Goal: Information Seeking & Learning: Learn about a topic

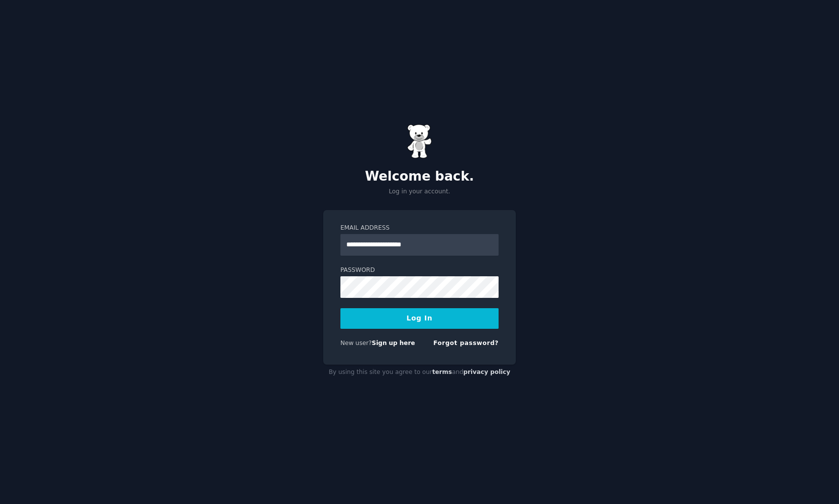
type input "**********"
click at [453, 323] on button "Log In" at bounding box center [419, 318] width 158 height 21
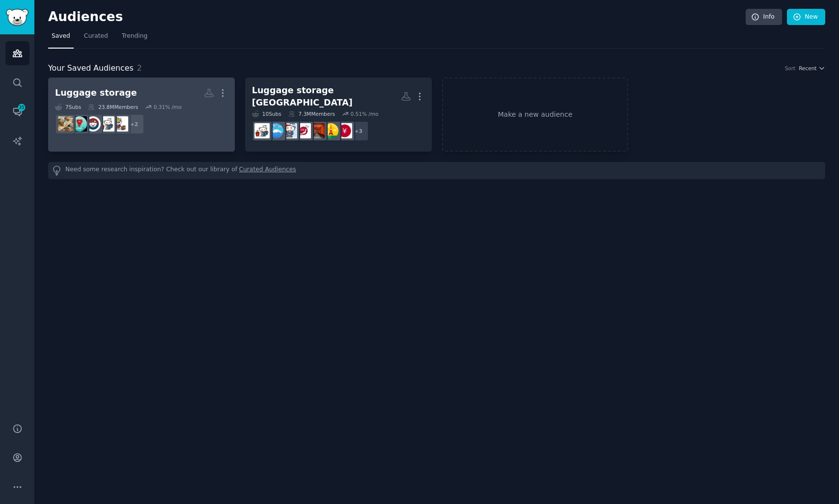
click at [159, 85] on h2 "Luggage storage More" at bounding box center [141, 92] width 173 height 17
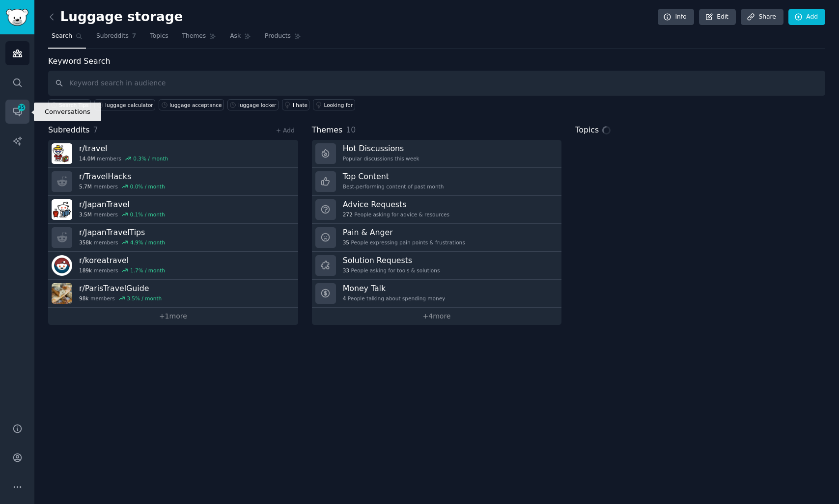
click at [21, 107] on span "35" at bounding box center [21, 107] width 9 height 7
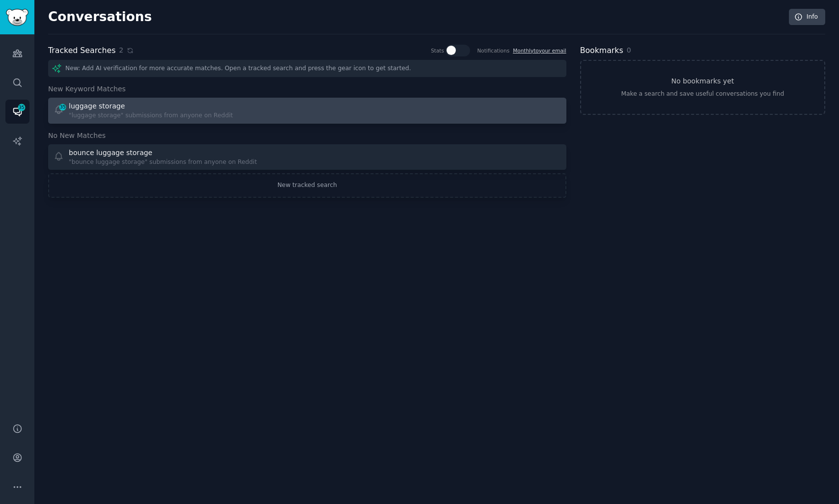
click at [155, 116] on div ""luggage storage" submissions from anyone on Reddit" at bounding box center [151, 115] width 164 height 9
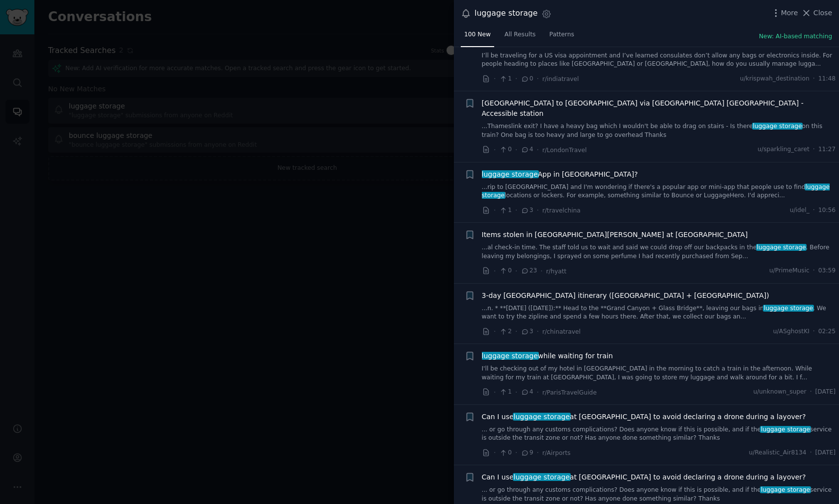
scroll to position [91, 0]
click at [670, 374] on div "luggage storage while waiting for train I'll be checking out of my hotel in Par…" at bounding box center [659, 375] width 354 height 47
click at [668, 368] on link "I'll be checking out of my hotel in Paris in the morning to catch a train in th…" at bounding box center [659, 374] width 354 height 17
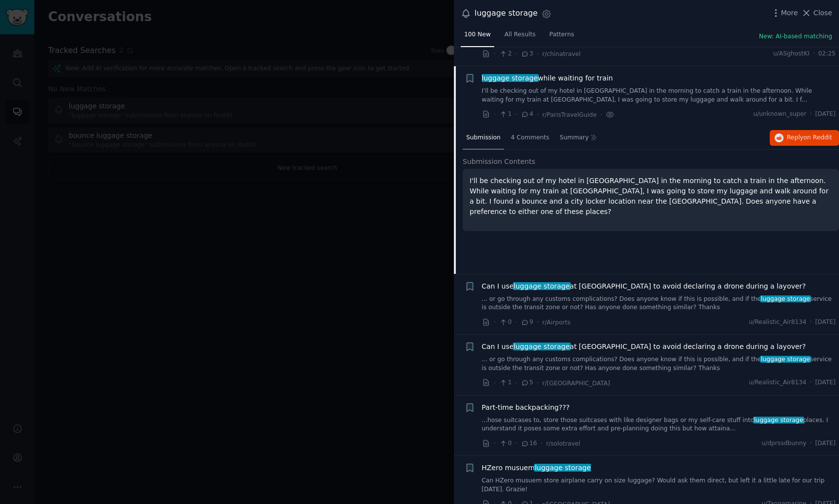
scroll to position [379, 0]
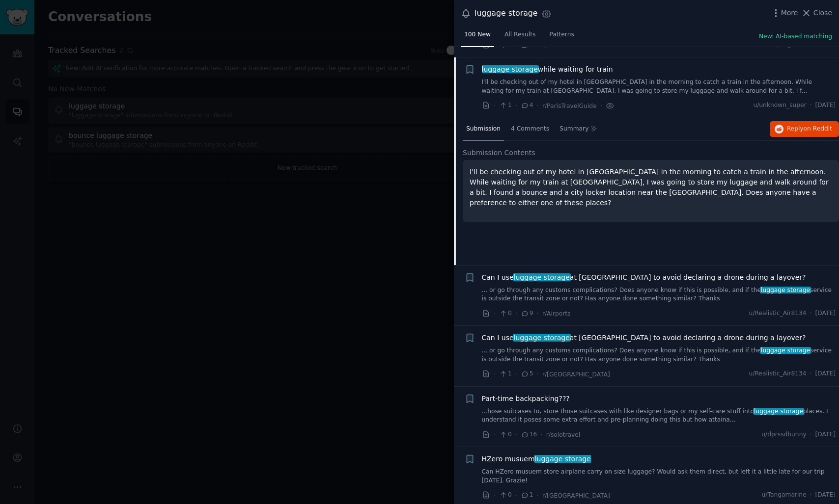
click at [650, 173] on p "I'll be checking out of my hotel in Paris in the morning to catch a train in th…" at bounding box center [650, 187] width 362 height 41
click at [532, 125] on span "4 Comments" at bounding box center [530, 129] width 38 height 9
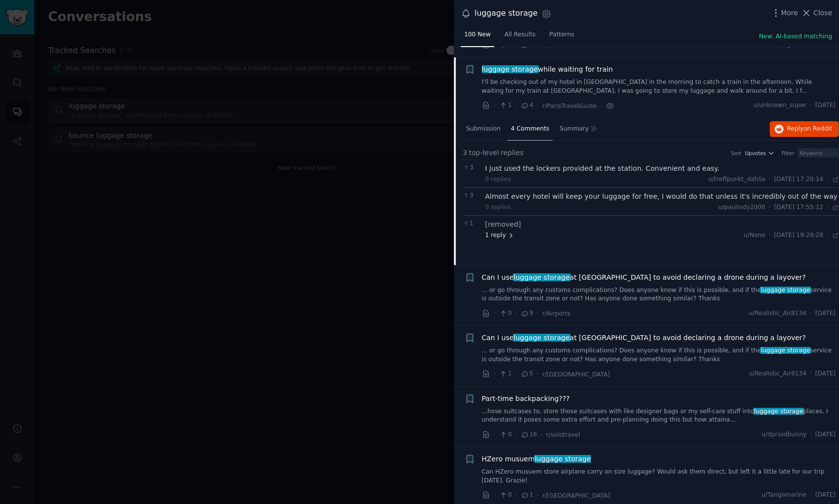
click at [505, 231] on span "1 reply" at bounding box center [499, 235] width 29 height 9
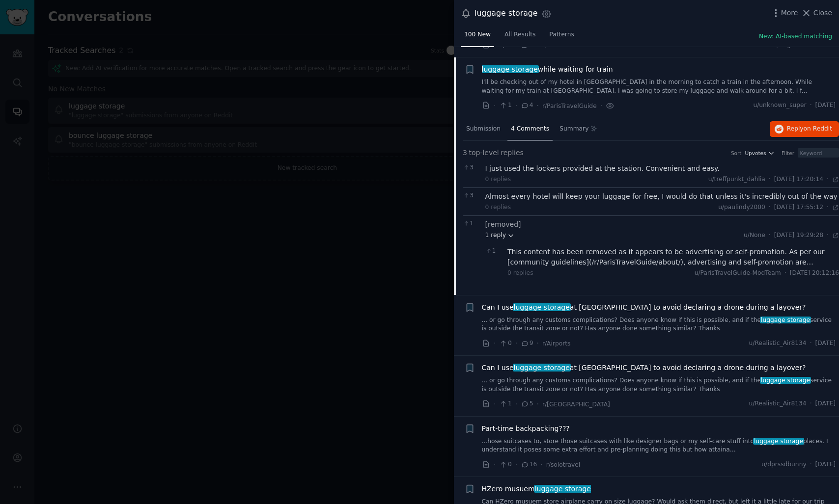
click at [505, 231] on span "1 reply" at bounding box center [499, 235] width 29 height 9
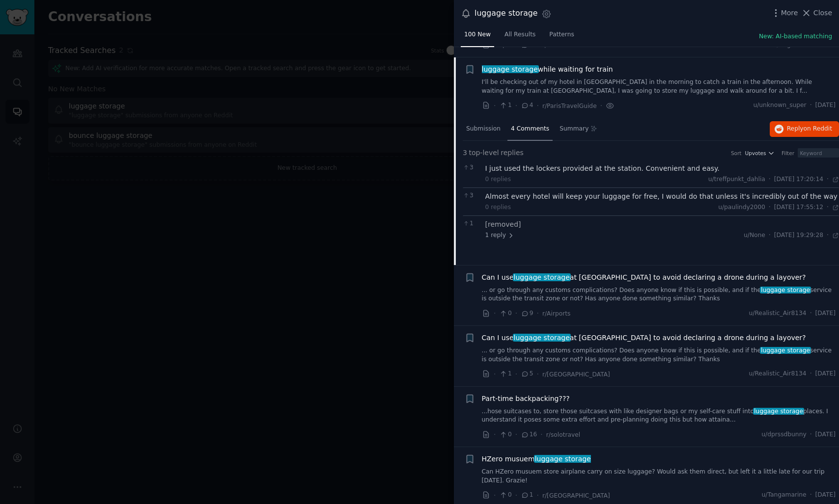
click at [527, 192] on div "Almost every hotel will keep your luggage for free, I would do that unless it's…" at bounding box center [662, 197] width 354 height 10
click at [531, 164] on div "I just used the lockers provided at the station. Convenient and easy." at bounding box center [662, 169] width 354 height 10
click at [499, 175] on div "0 replies" at bounding box center [498, 179] width 26 height 9
click at [509, 148] on span "replies" at bounding box center [511, 153] width 23 height 10
click at [760, 148] on div "Sort Upvotes Filter" at bounding box center [781, 153] width 115 height 10
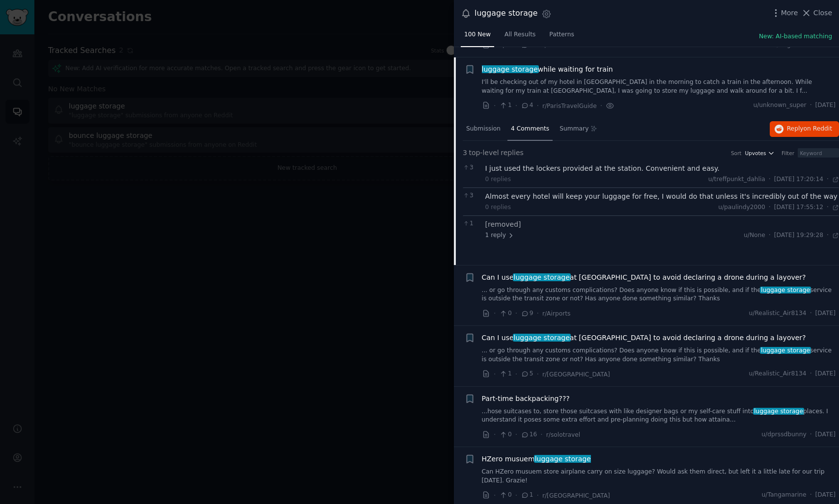
click at [759, 150] on span "Upvotes" at bounding box center [754, 153] width 21 height 7
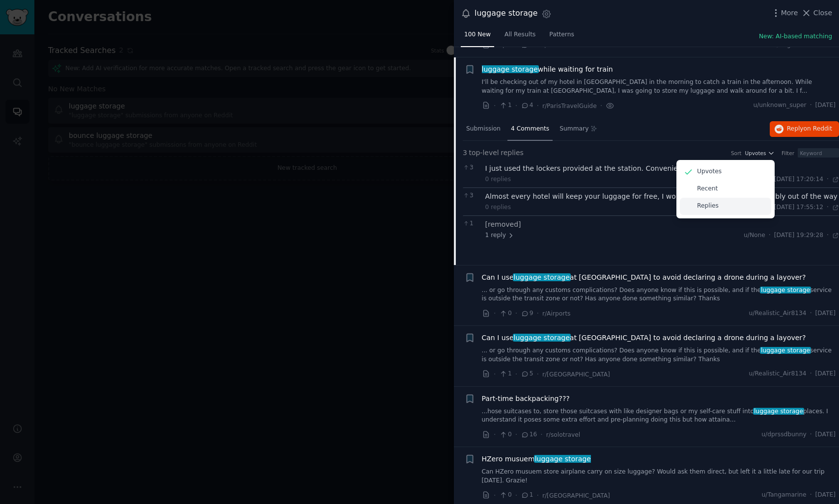
click at [746, 198] on div "Replies" at bounding box center [725, 206] width 91 height 17
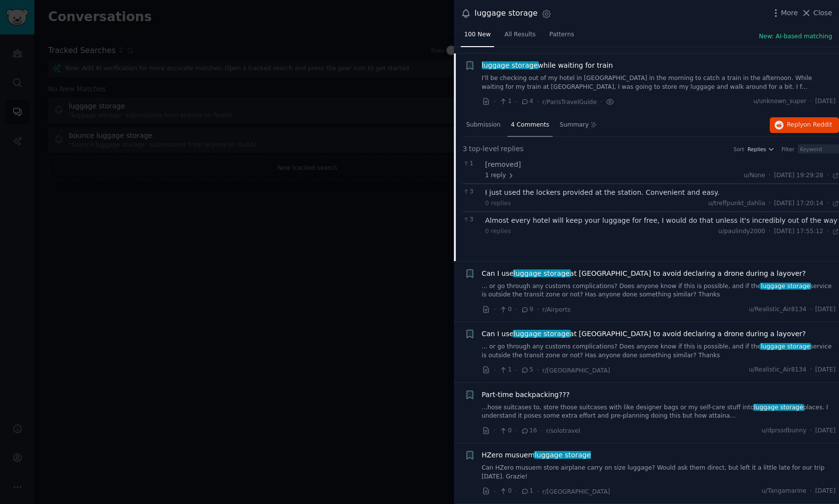
scroll to position [0, 0]
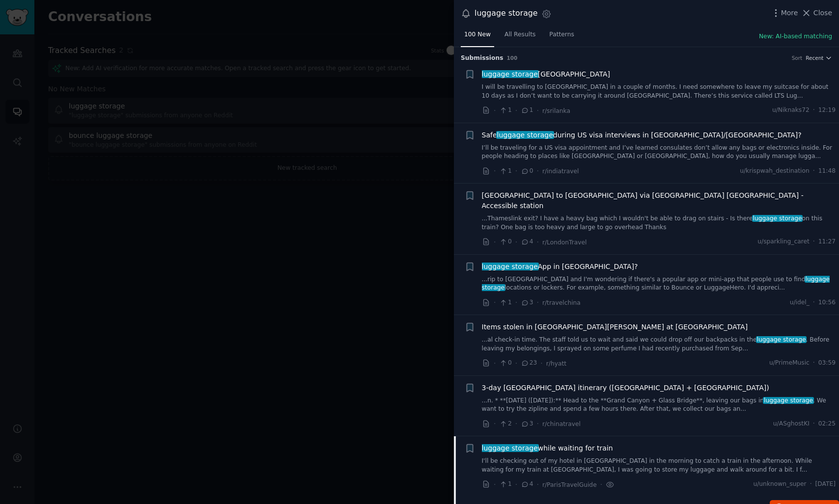
click at [331, 326] on div at bounding box center [419, 252] width 839 height 504
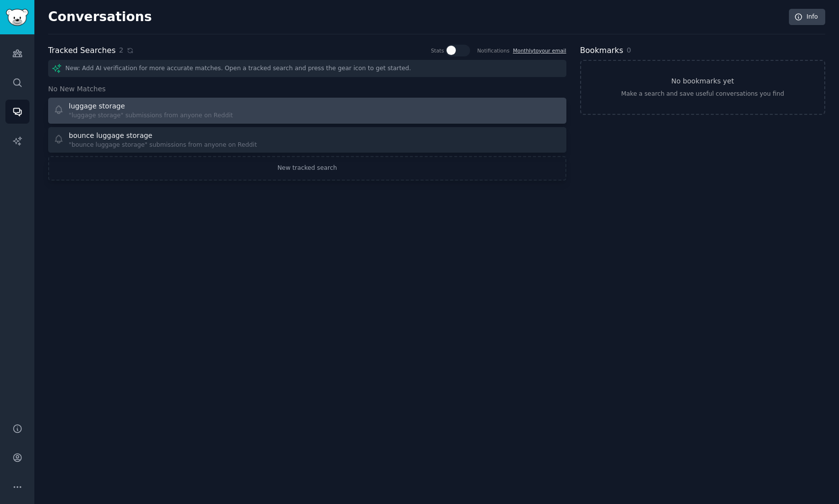
click at [190, 109] on div "luggage storage" at bounding box center [151, 106] width 164 height 10
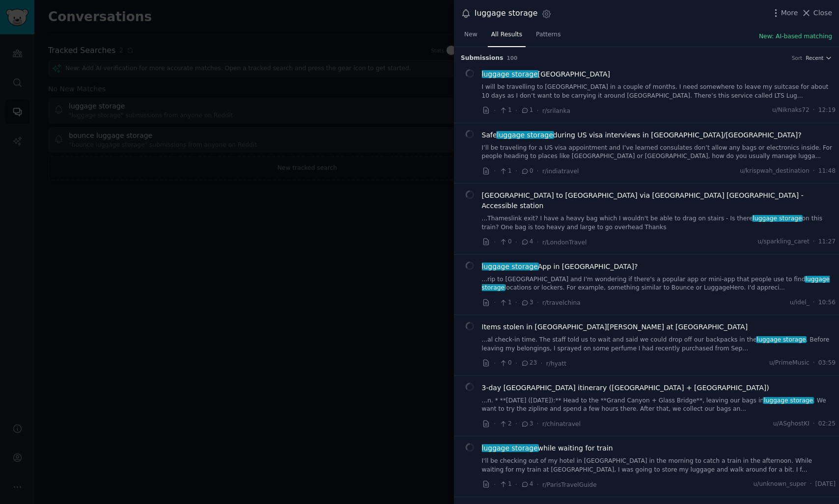
click at [190, 109] on div at bounding box center [419, 252] width 839 height 504
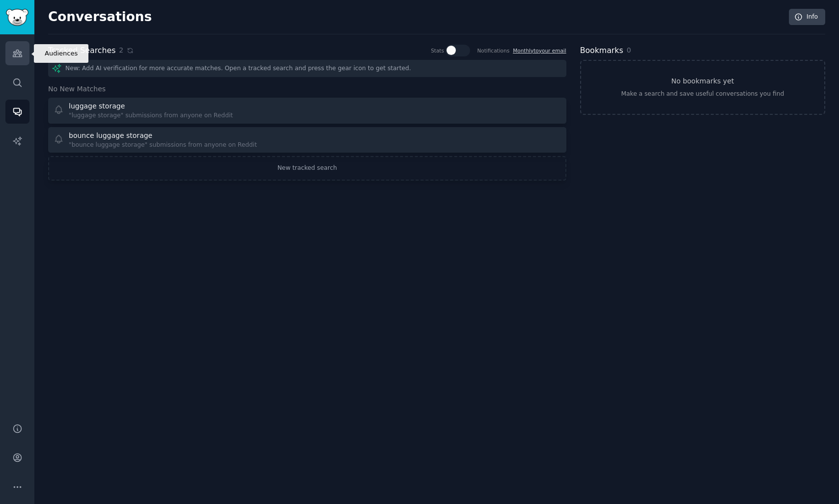
click at [21, 55] on icon "Sidebar" at bounding box center [17, 53] width 9 height 7
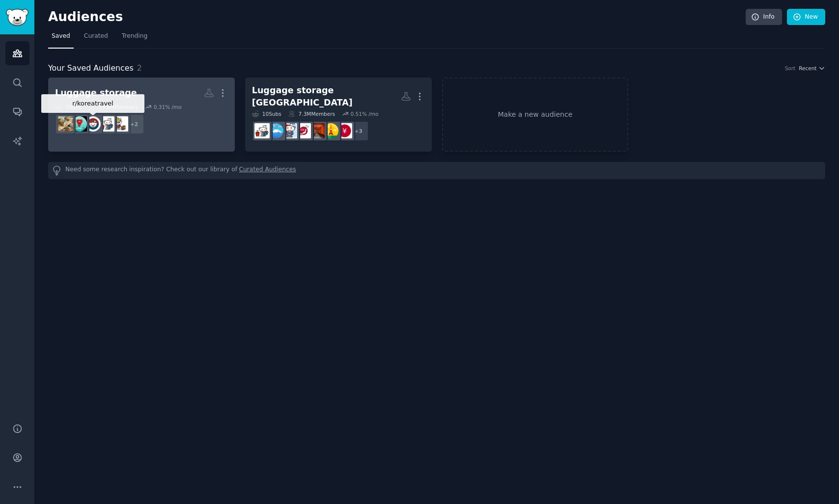
click at [98, 116] on img at bounding box center [92, 123] width 15 height 15
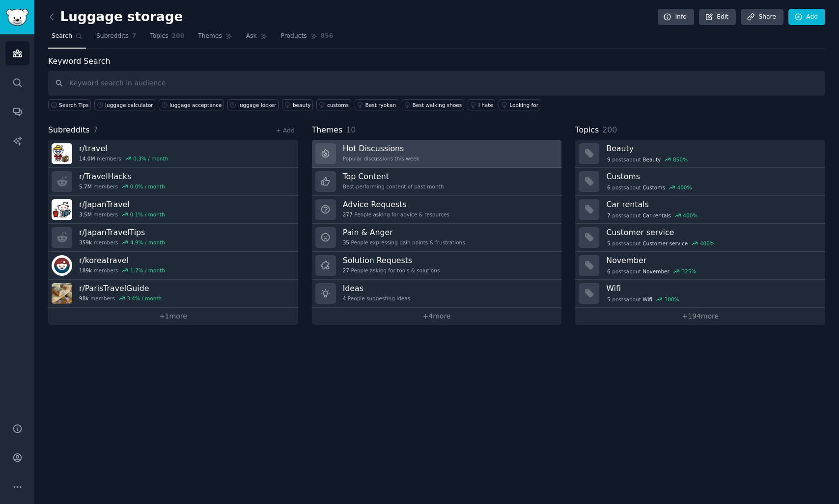
click at [358, 148] on h3 "Hot Discussions" at bounding box center [381, 148] width 77 height 10
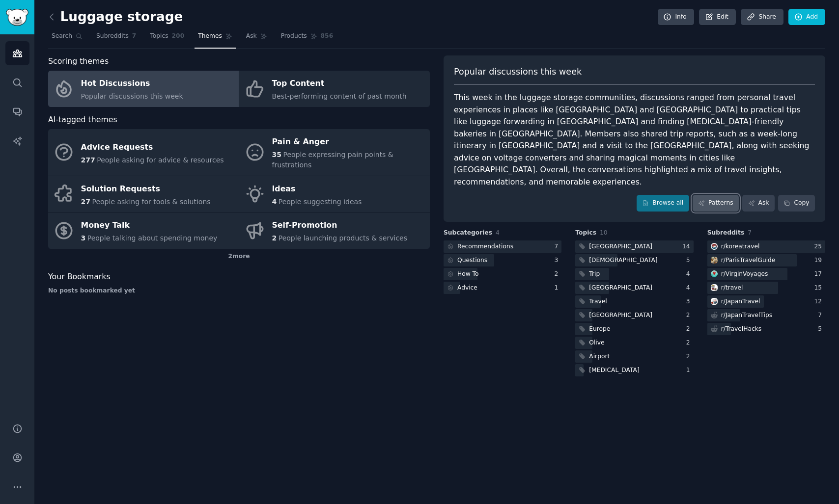
click at [703, 195] on link "Patterns" at bounding box center [715, 203] width 46 height 17
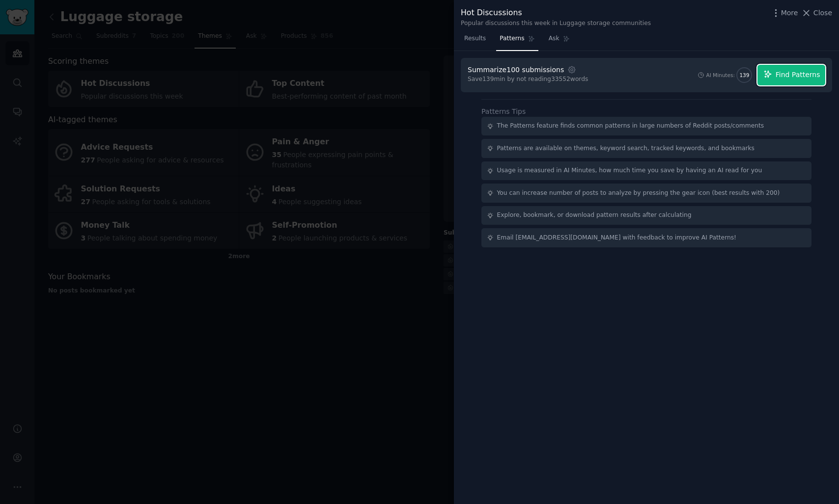
click at [812, 77] on span "Find Patterns" at bounding box center [797, 75] width 45 height 10
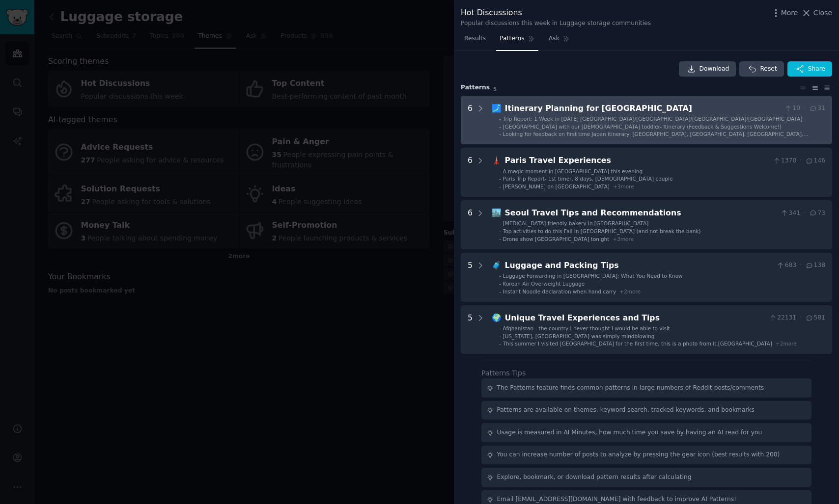
click at [654, 114] on div "🗾 Itinerary Planning for Japan 10 · 31 - Trip Report: 1 Week in July 2025 Kyoto…" at bounding box center [658, 120] width 333 height 35
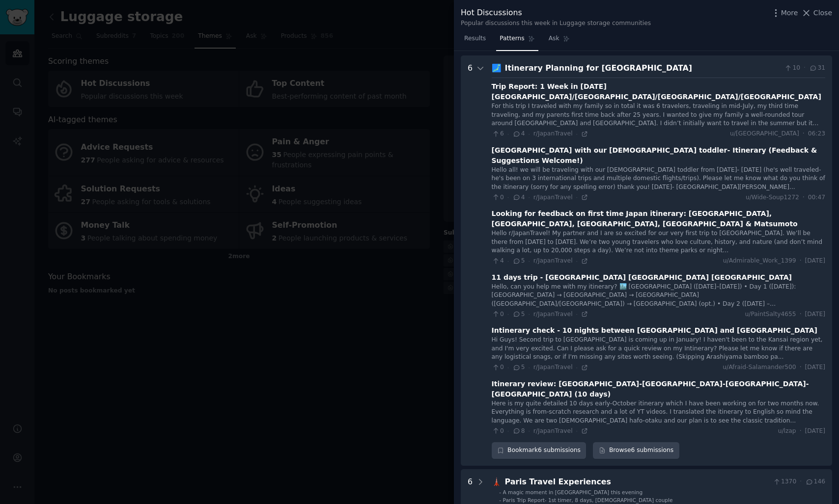
scroll to position [45, 0]
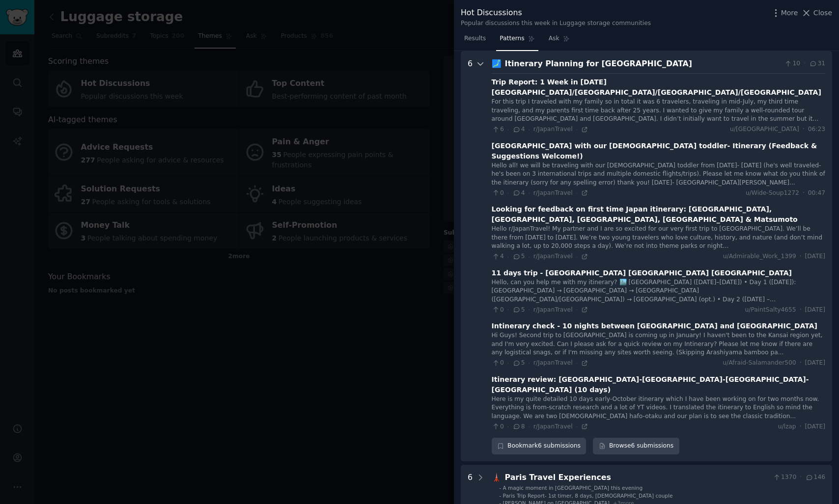
click at [481, 69] on div at bounding box center [480, 256] width 9 height 397
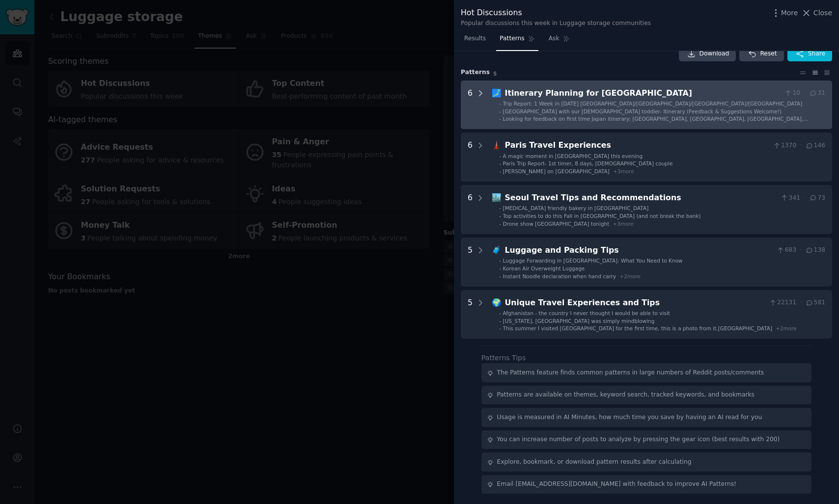
click at [480, 95] on icon at bounding box center [480, 93] width 9 height 9
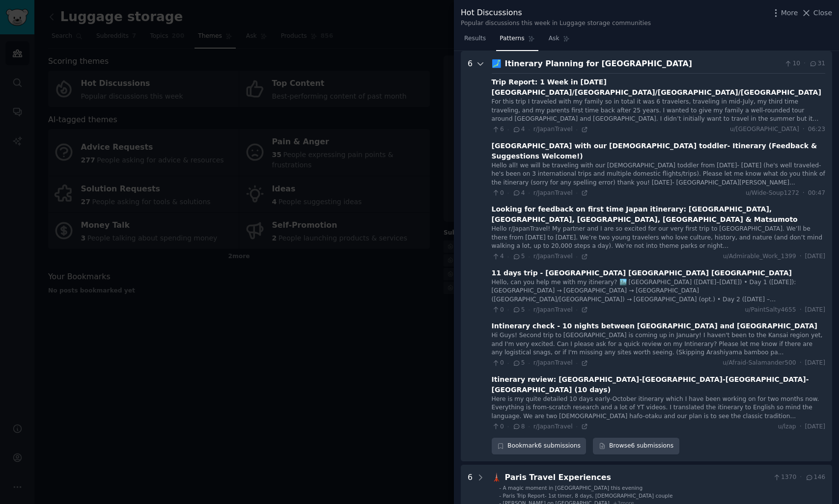
click at [483, 63] on icon at bounding box center [480, 63] width 9 height 9
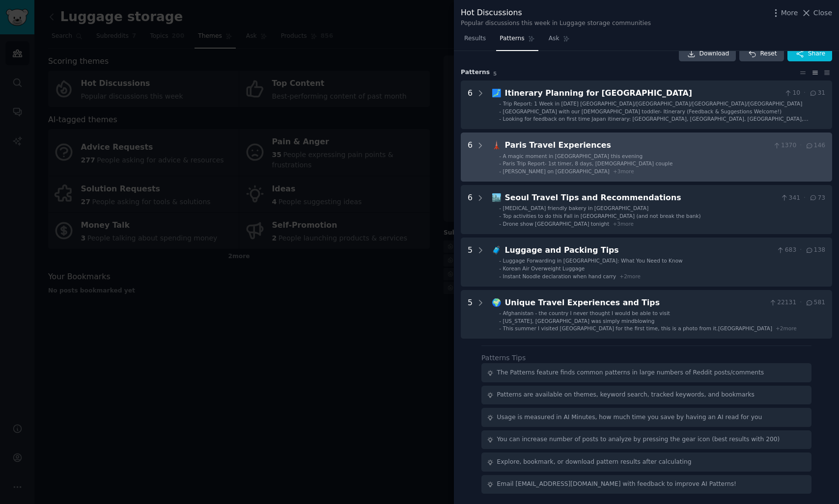
click at [505, 149] on div "Paris Travel Experiences" at bounding box center [637, 145] width 264 height 12
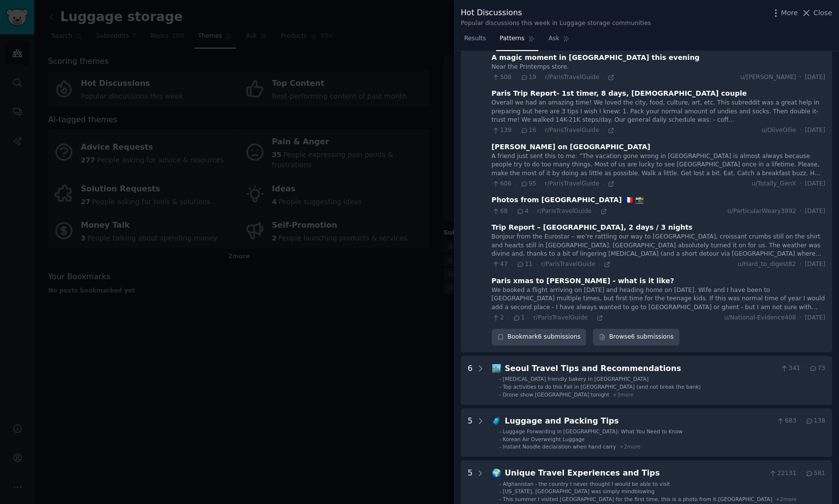
scroll to position [0, 0]
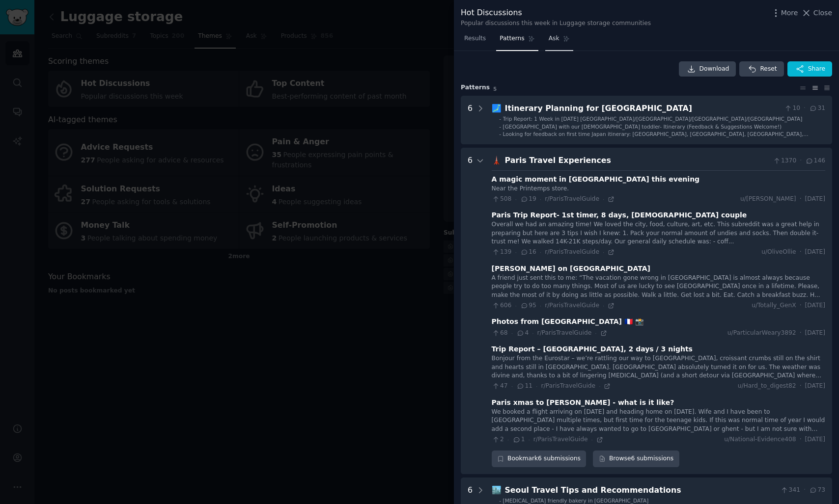
click at [558, 46] on link "Ask" at bounding box center [559, 41] width 28 height 20
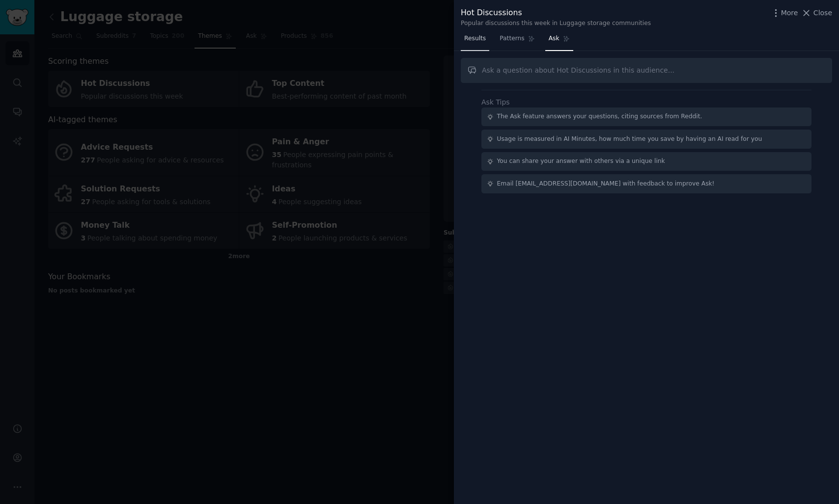
click at [476, 43] on span "Results" at bounding box center [475, 38] width 22 height 9
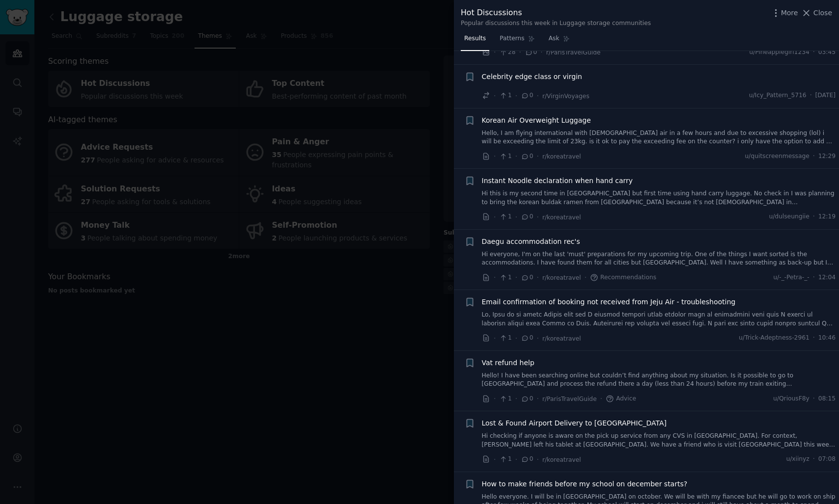
scroll to position [5544, 0]
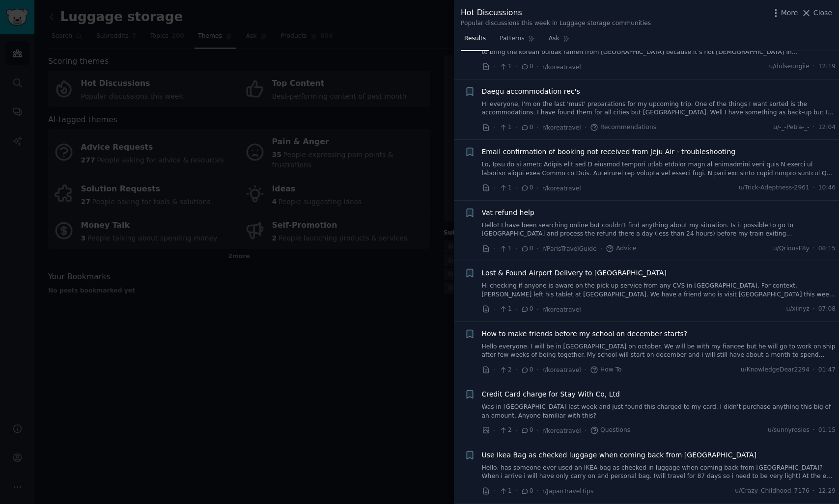
click at [349, 343] on div at bounding box center [419, 252] width 839 height 504
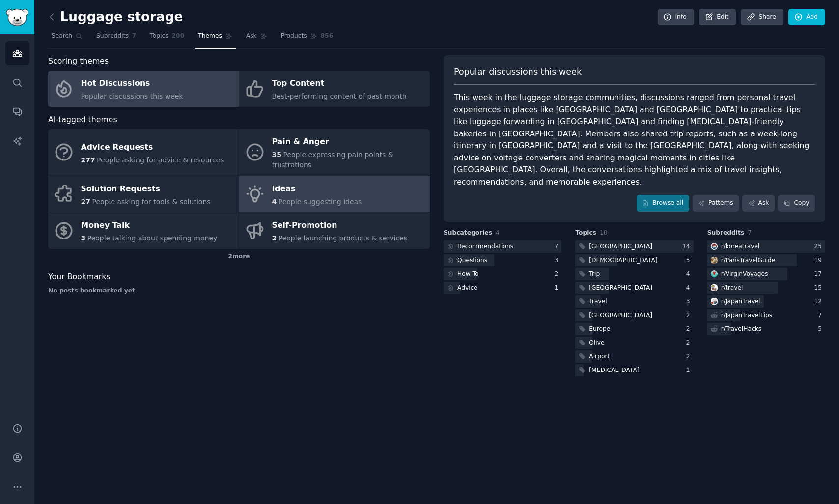
click at [270, 178] on link "Ideas 4 People suggesting ideas" at bounding box center [334, 194] width 191 height 36
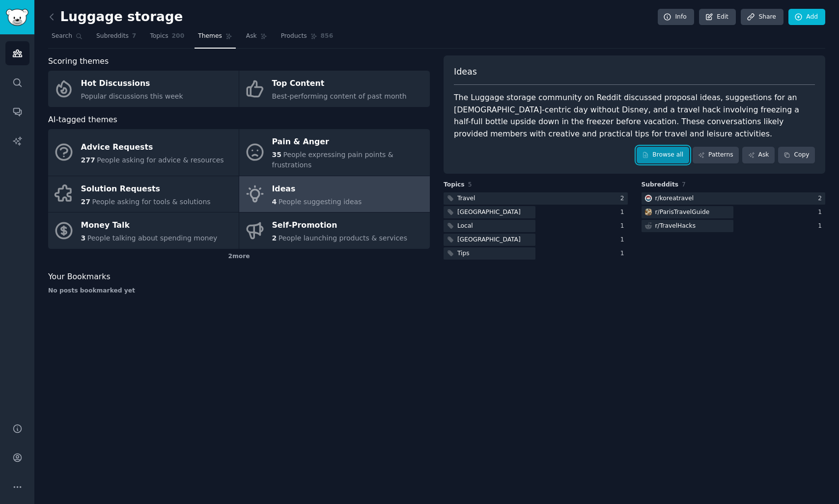
click at [655, 159] on link "Browse all" at bounding box center [662, 155] width 53 height 17
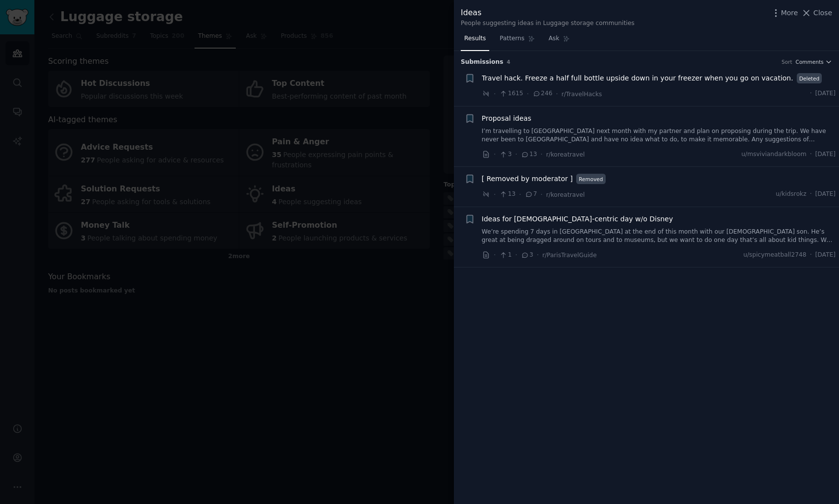
click at [229, 356] on div at bounding box center [419, 252] width 839 height 504
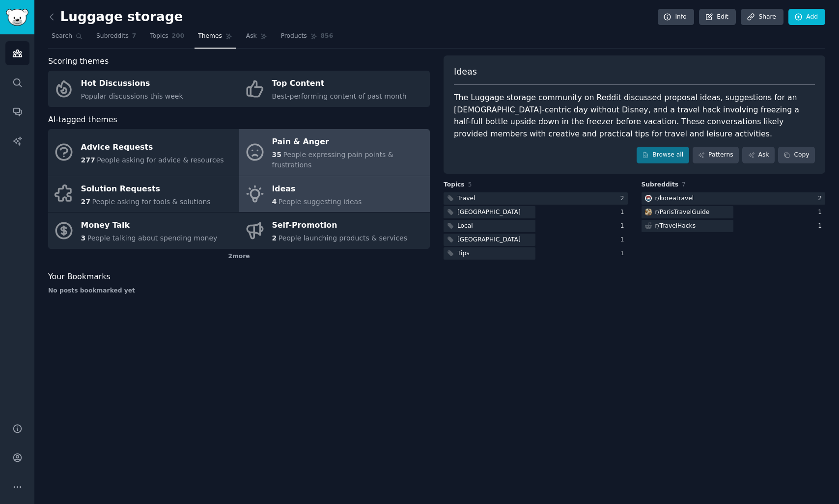
click at [252, 164] on link "Pain & Anger 35 People expressing pain points & frustrations" at bounding box center [334, 152] width 191 height 47
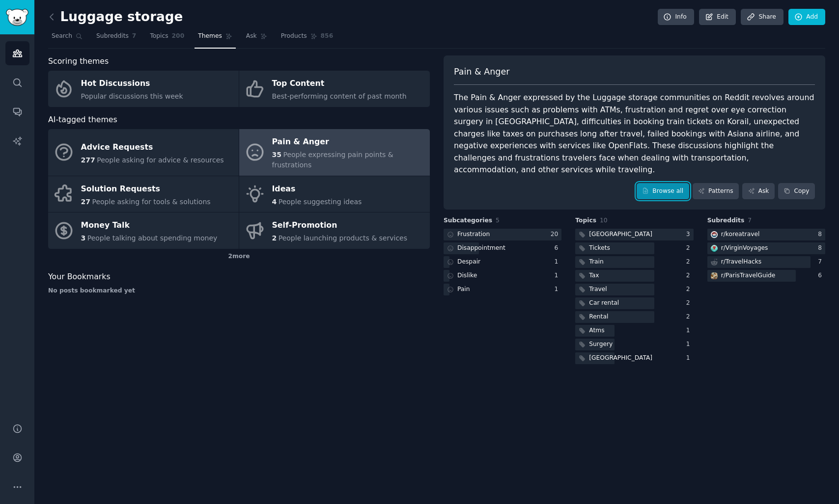
click at [675, 183] on link "Browse all" at bounding box center [662, 191] width 53 height 17
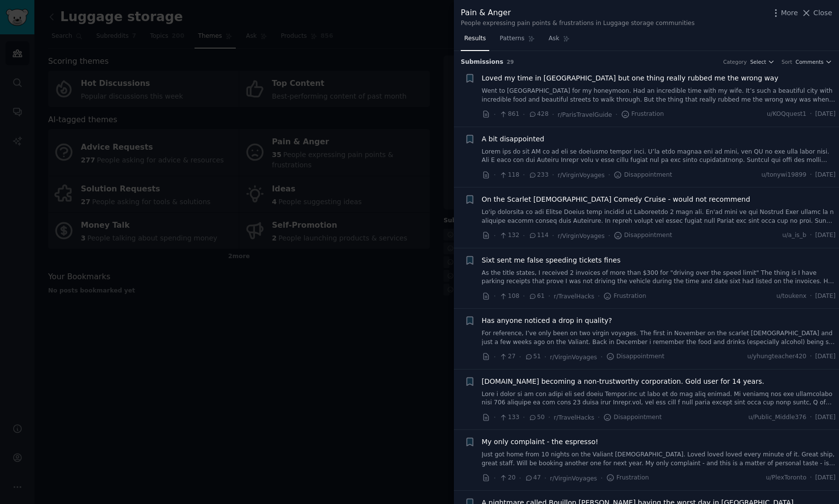
click at [238, 309] on div at bounding box center [419, 252] width 839 height 504
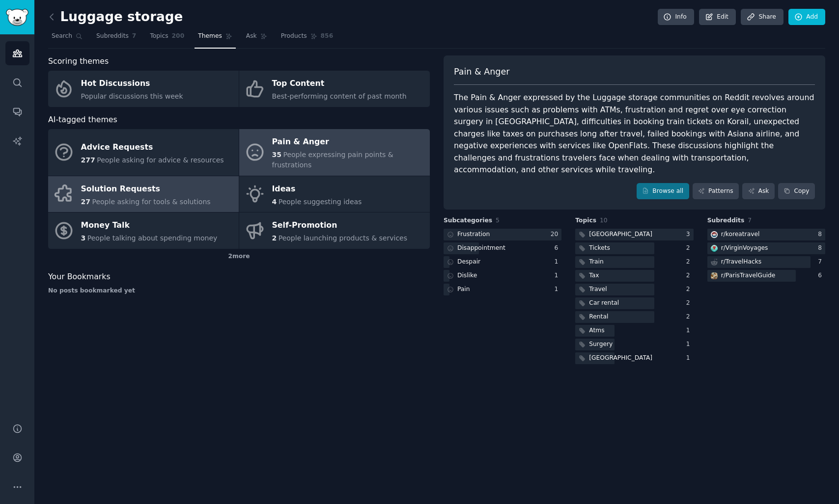
click at [205, 194] on link "Solution Requests 27 People asking for tools & solutions" at bounding box center [143, 194] width 191 height 36
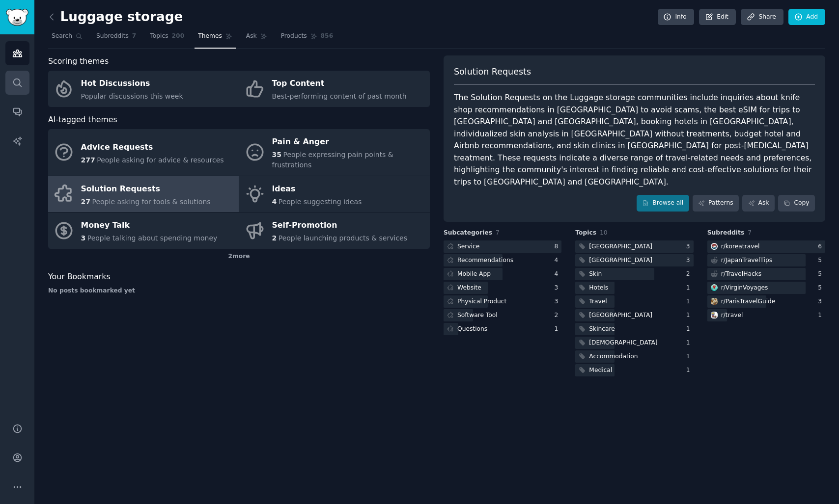
click at [22, 82] on icon "Sidebar" at bounding box center [17, 83] width 10 height 10
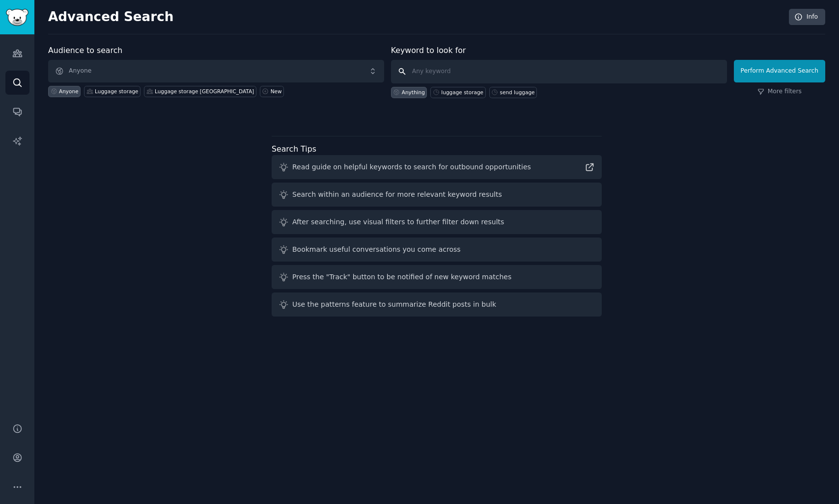
click at [417, 66] on input "text" at bounding box center [559, 72] width 336 height 24
type input "bounce"
click button "Perform Advanced Search" at bounding box center [779, 71] width 91 height 23
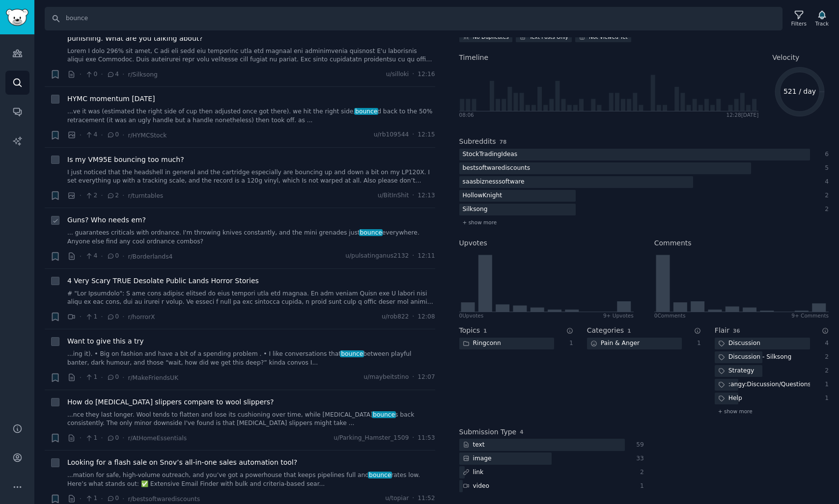
scroll to position [211, 0]
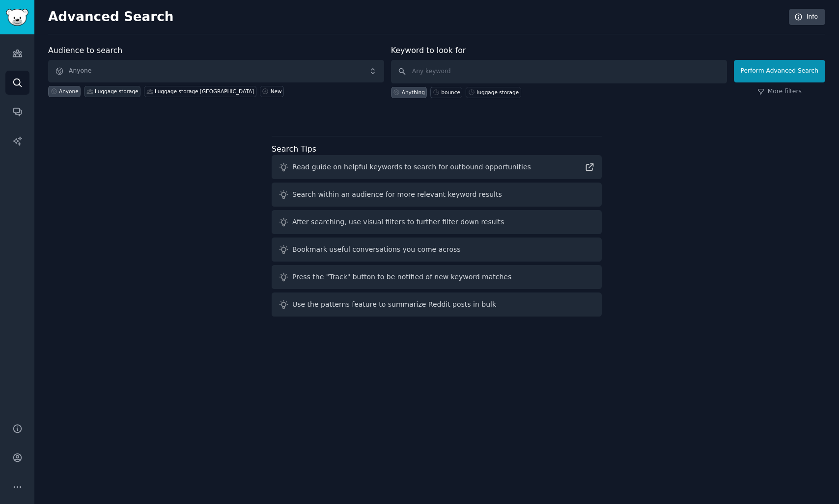
click at [132, 93] on div "Luggage storage" at bounding box center [116, 91] width 43 height 7
type input "bounce"
click button "Perform Advanced Search" at bounding box center [779, 71] width 91 height 23
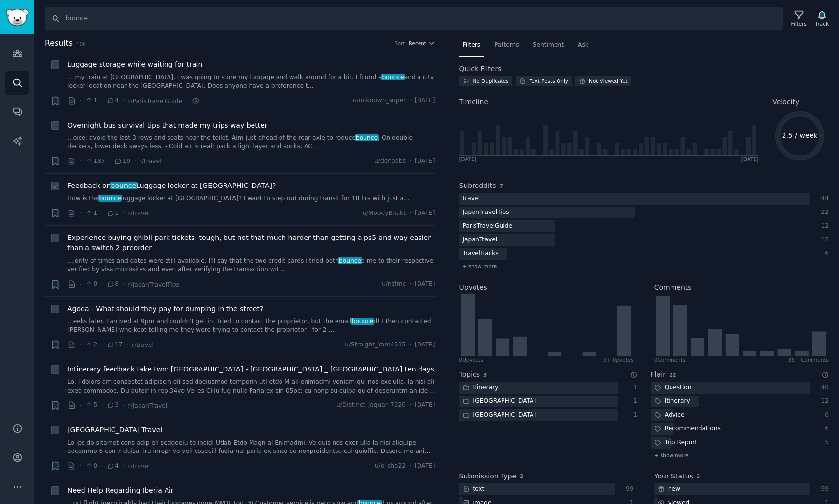
click at [177, 198] on link "How is the bounce luggage locker at Kuala Lumpur airport? I want to step out du…" at bounding box center [251, 198] width 368 height 9
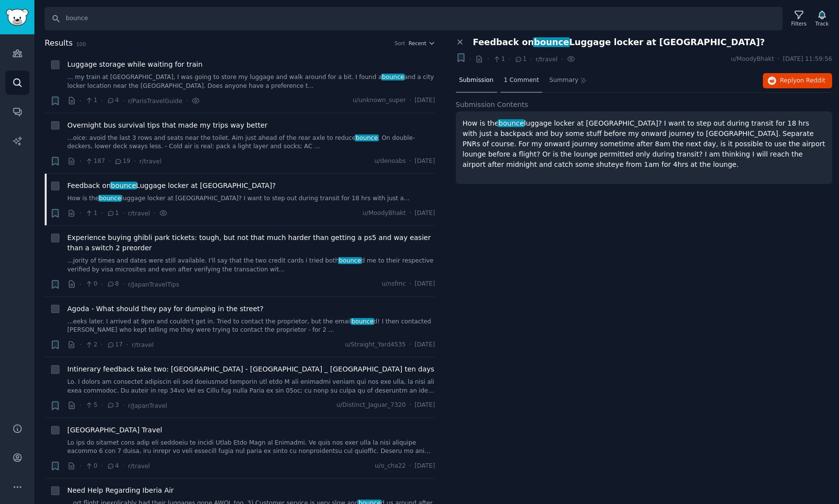
click at [538, 82] on div "1 Comment" at bounding box center [521, 81] width 42 height 24
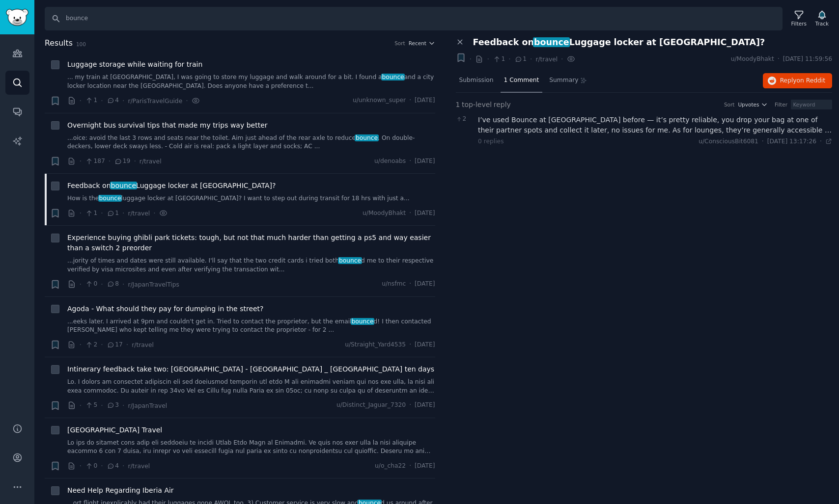
click at [541, 118] on div "I’ve used Bounce at KLIA before — it’s pretty reliable, you drop your bag at on…" at bounding box center [655, 125] width 354 height 21
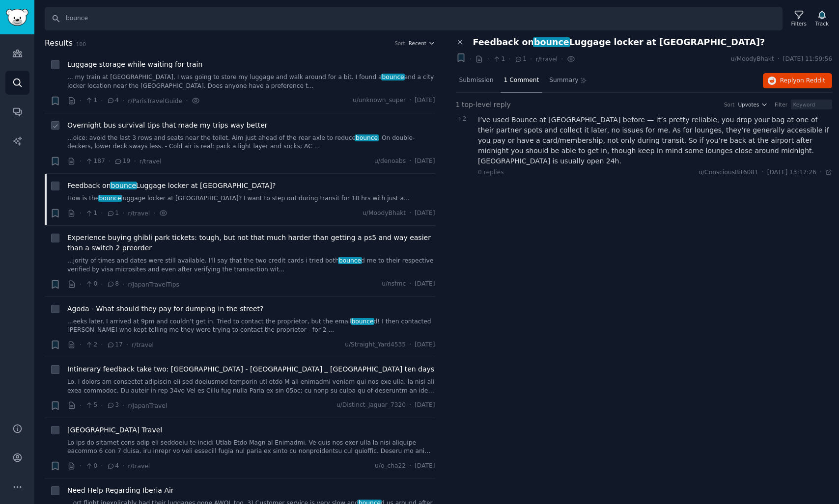
click at [251, 144] on link "...oice: avoid the last 3 rows and seats near the toilet. Aim just ahead of the…" at bounding box center [251, 142] width 368 height 17
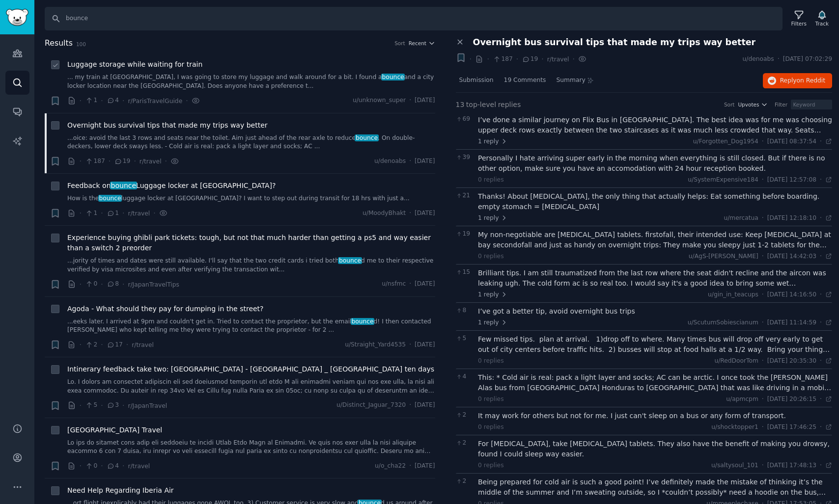
click at [237, 91] on div "Luggage storage while waiting for train ... my train at Montparnasse, I was goi…" at bounding box center [251, 82] width 368 height 47
click at [227, 149] on link "...oice: avoid the last 3 rows and seats near the toilet. Aim just ahead of the…" at bounding box center [251, 142] width 368 height 17
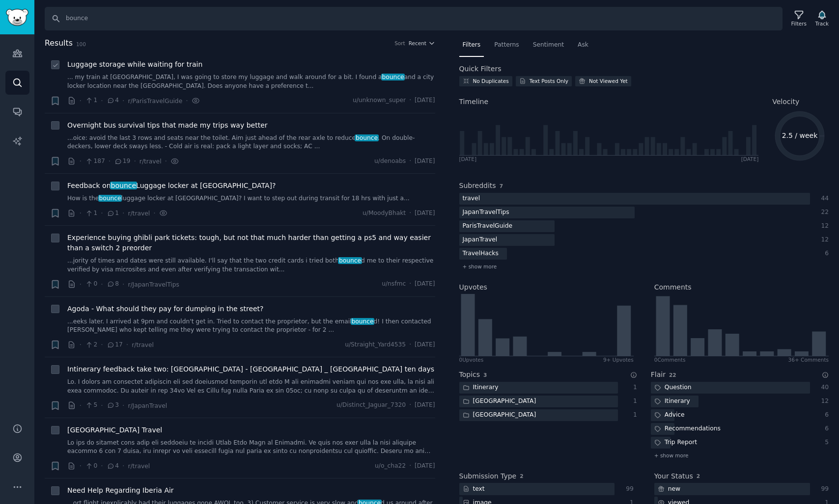
click at [248, 74] on link "... my train at Montparnasse, I was going to store my luggage and walk around f…" at bounding box center [251, 81] width 368 height 17
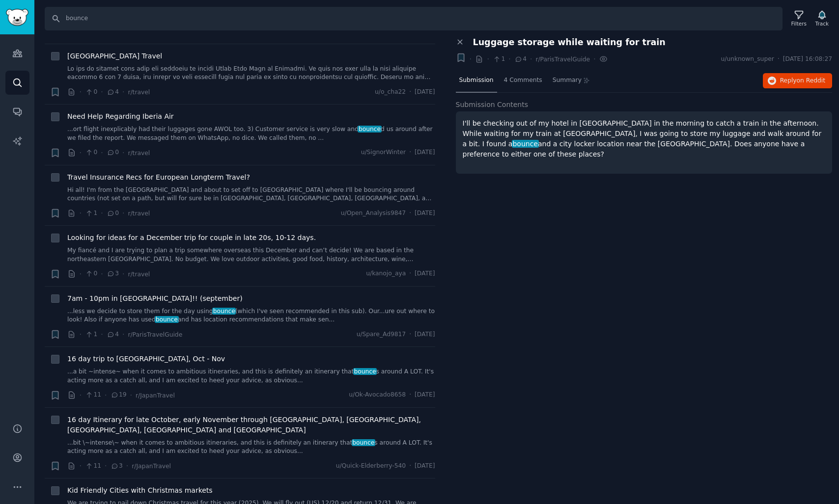
scroll to position [375, 0]
click at [230, 309] on link "...less we decide to store them for the day using bounce (which I've seen recom…" at bounding box center [251, 315] width 368 height 17
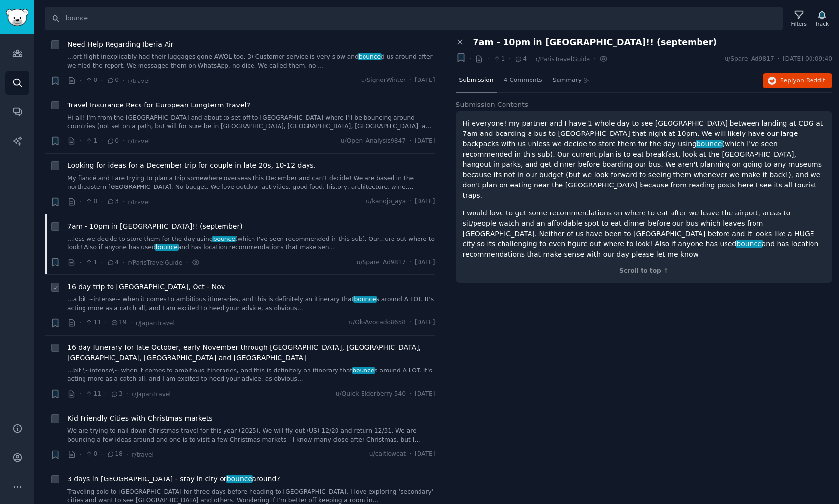
scroll to position [455, 0]
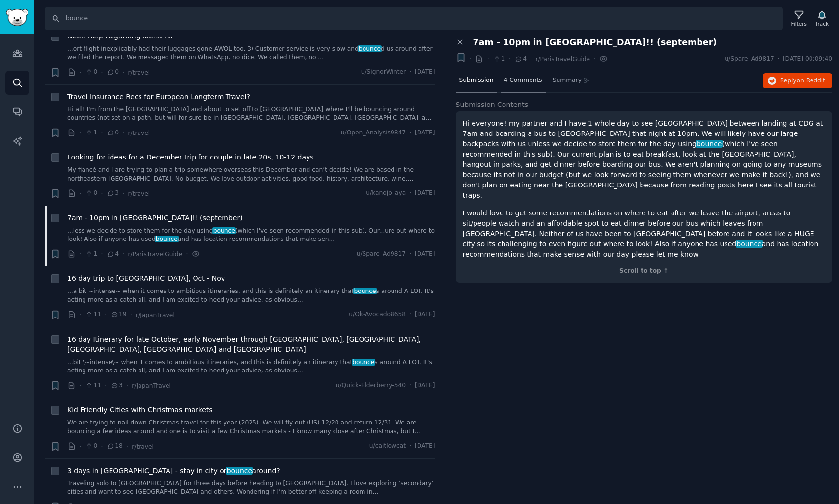
click at [538, 86] on div "4 Comments" at bounding box center [522, 81] width 45 height 24
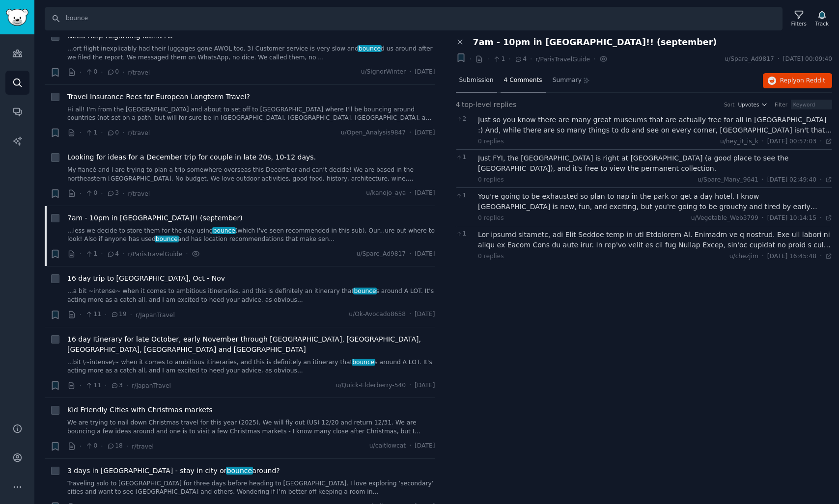
click at [477, 91] on div "Submission" at bounding box center [476, 81] width 41 height 24
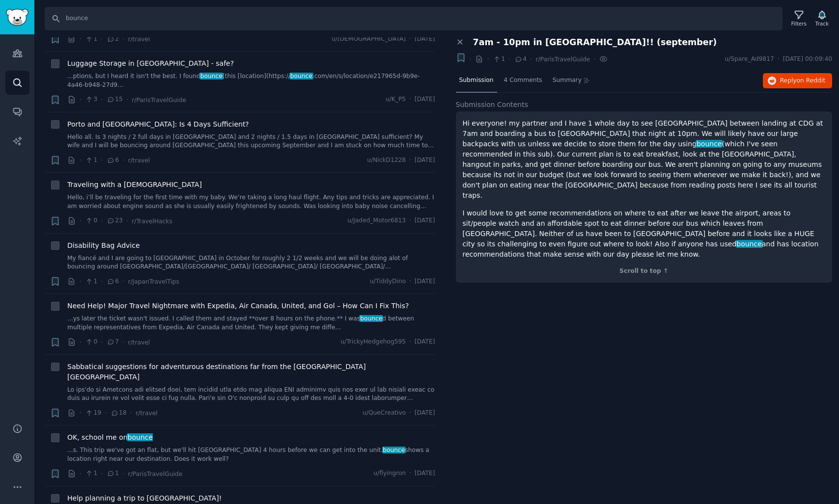
scroll to position [2609, 0]
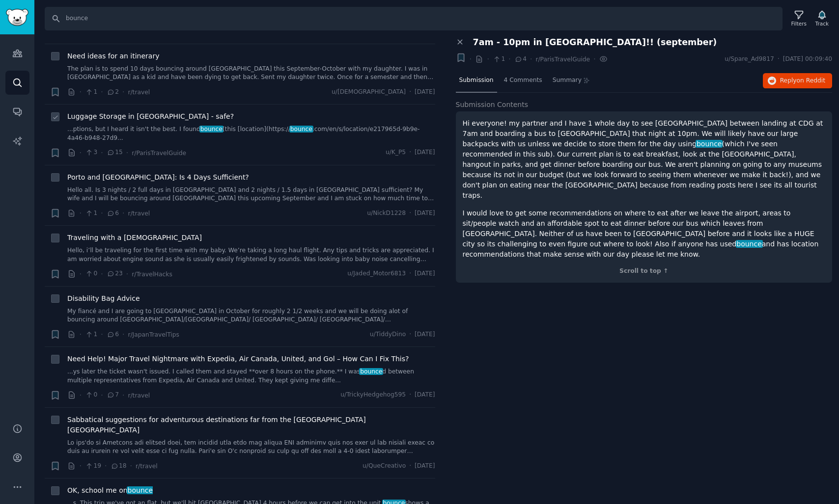
click at [315, 111] on div "Luggage Storage in Paris - safe? ...ptions, but I heard it isn't the best. I fo…" at bounding box center [251, 134] width 368 height 47
click at [301, 125] on link "...ptions, but I heard it isn't the best. I found bounce (this [location](https…" at bounding box center [251, 133] width 368 height 17
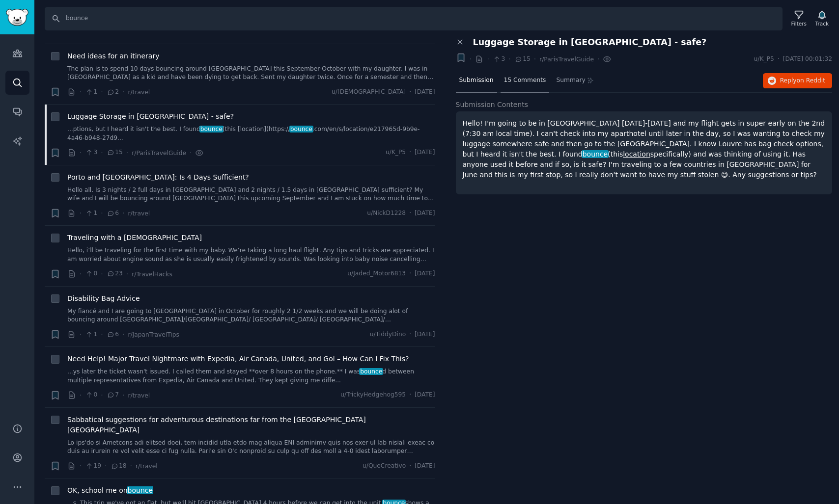
click at [529, 81] on span "15 Comments" at bounding box center [525, 80] width 42 height 9
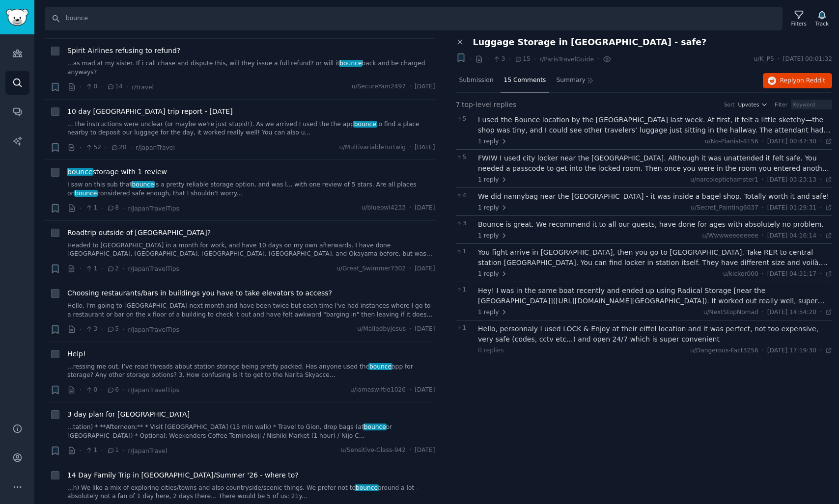
scroll to position [4268, 0]
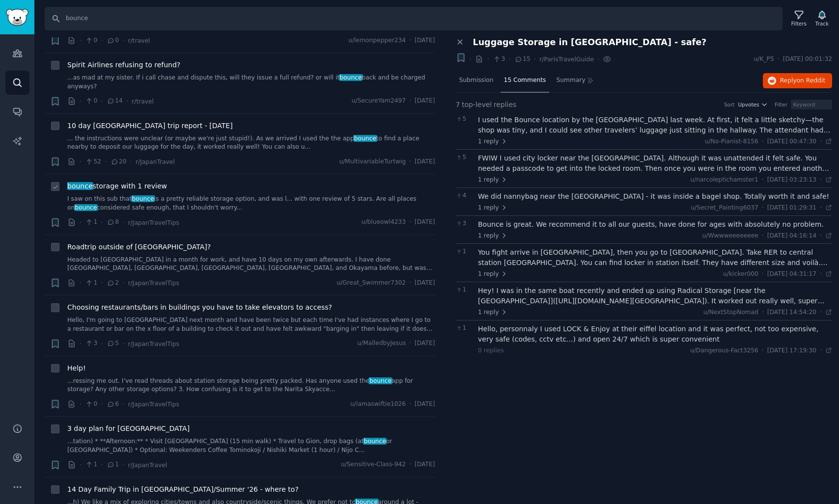
click at [325, 195] on link "I saw on this sub that bounce is a pretty reliable storage option, and was l...…" at bounding box center [251, 203] width 368 height 17
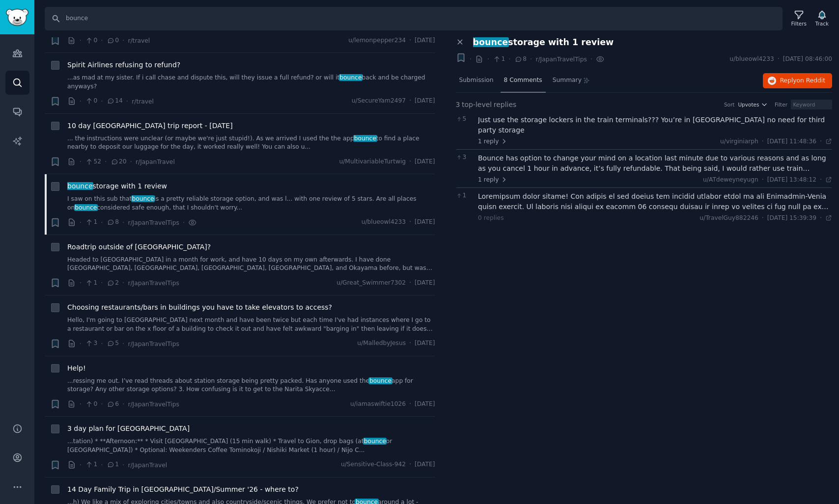
click at [531, 82] on span "8 Comments" at bounding box center [523, 80] width 38 height 9
click at [522, 84] on span "8 Comments" at bounding box center [523, 80] width 38 height 9
click at [479, 83] on span "Submission" at bounding box center [476, 80] width 34 height 9
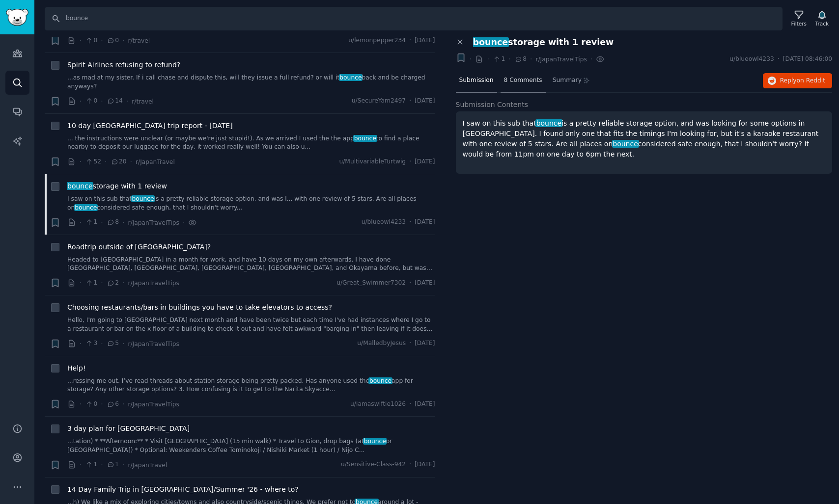
click at [511, 84] on div "8 Comments" at bounding box center [522, 81] width 45 height 24
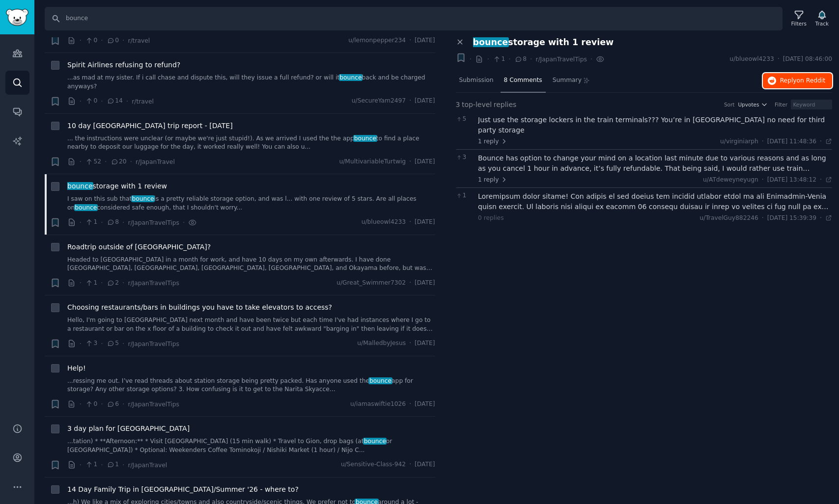
click at [798, 73] on button "Reply on Reddit" at bounding box center [797, 81] width 69 height 16
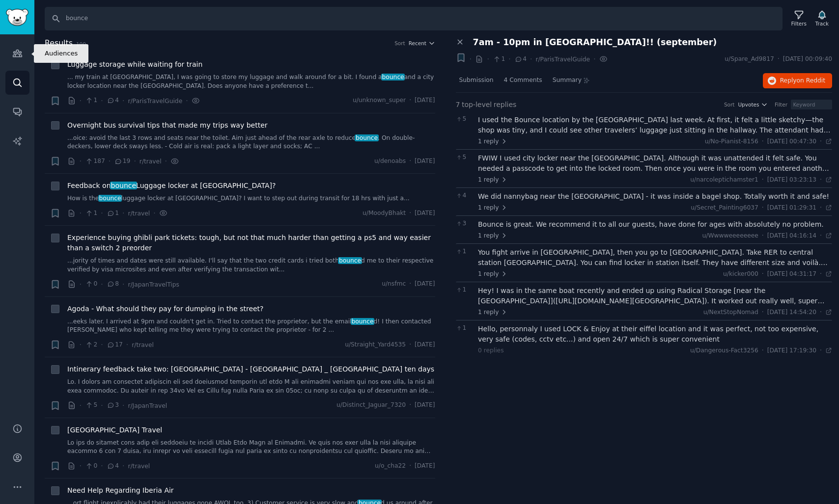
click at [17, 80] on icon "Sidebar" at bounding box center [17, 83] width 10 height 10
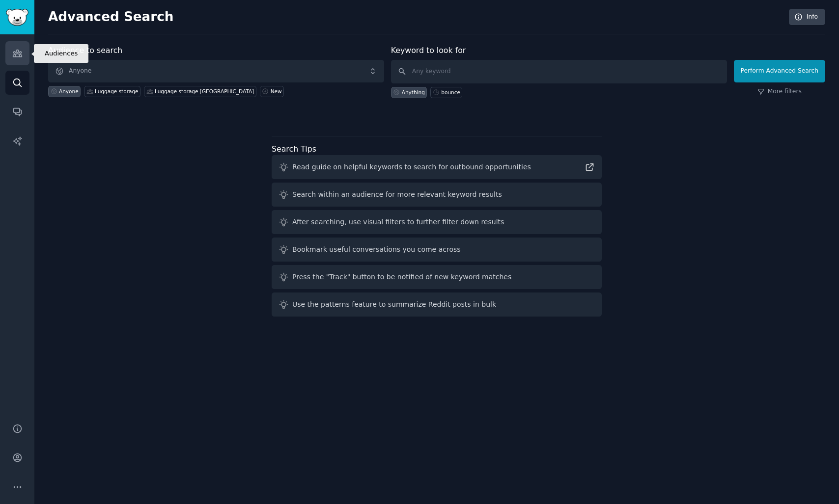
click at [24, 54] on link "Audiences" at bounding box center [17, 53] width 24 height 24
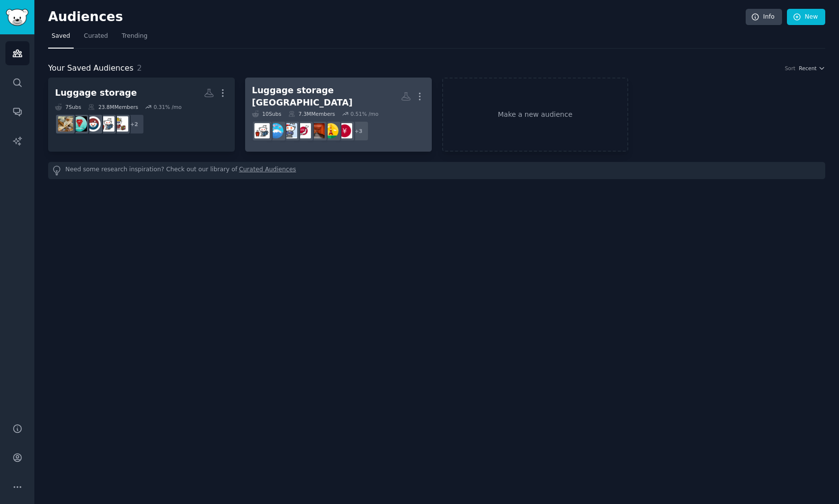
click at [312, 81] on link "Luggage storage Japan More 10 Sub s 7.3M Members 0.51 % /mo + 3" at bounding box center [338, 115] width 187 height 74
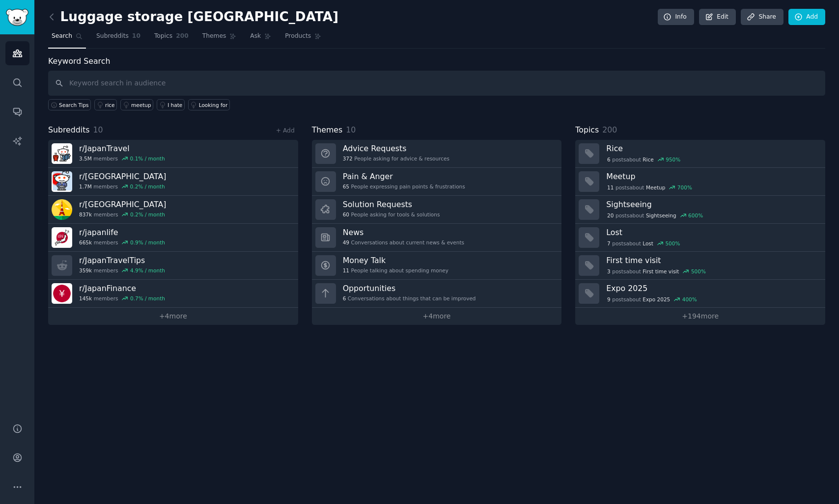
click at [305, 78] on input "text" at bounding box center [436, 83] width 777 height 25
type input "bounce"
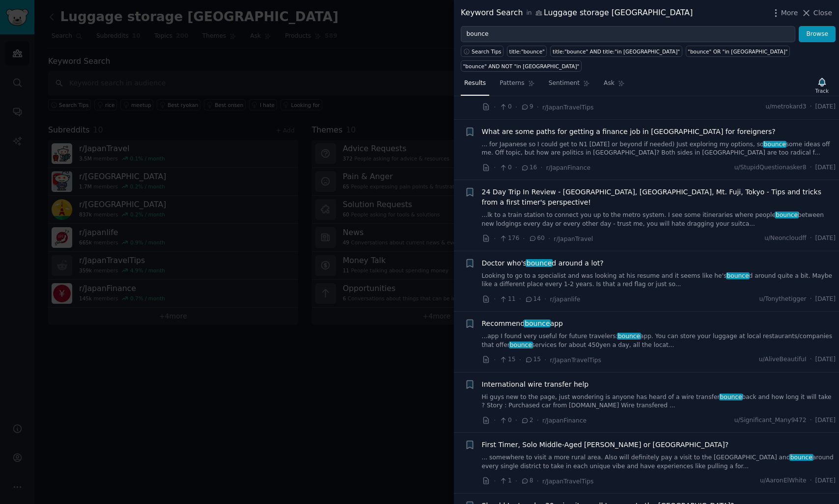
scroll to position [4214, 0]
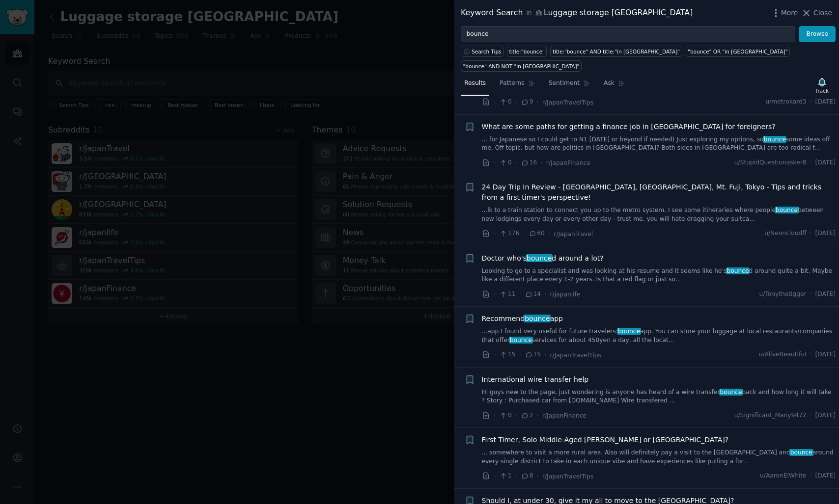
click at [624, 328] on span "bounce" at bounding box center [629, 331] width 24 height 7
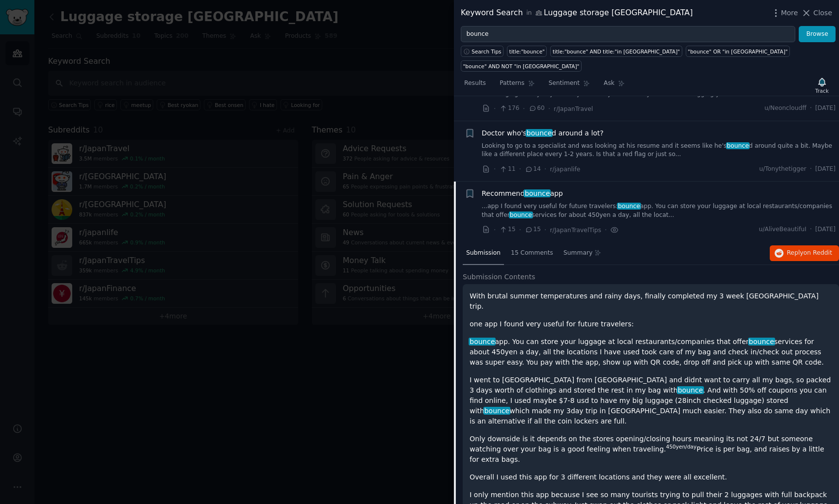
scroll to position [4342, 0]
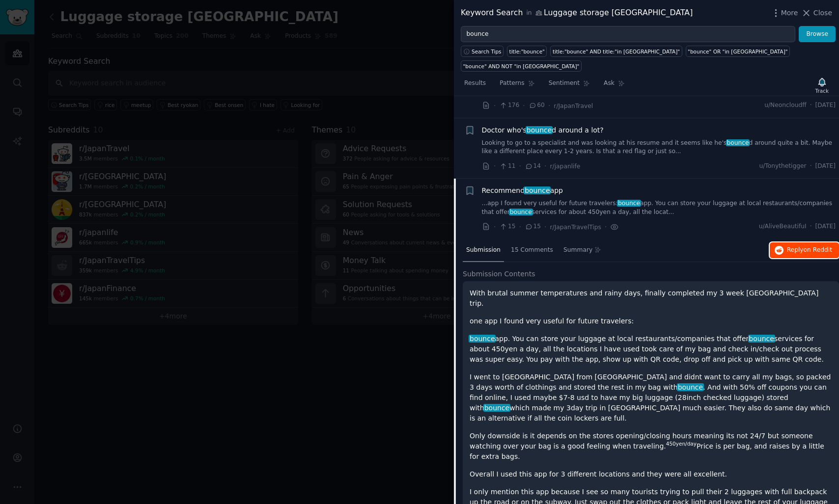
click at [791, 246] on span "Reply on Reddit" at bounding box center [809, 250] width 45 height 9
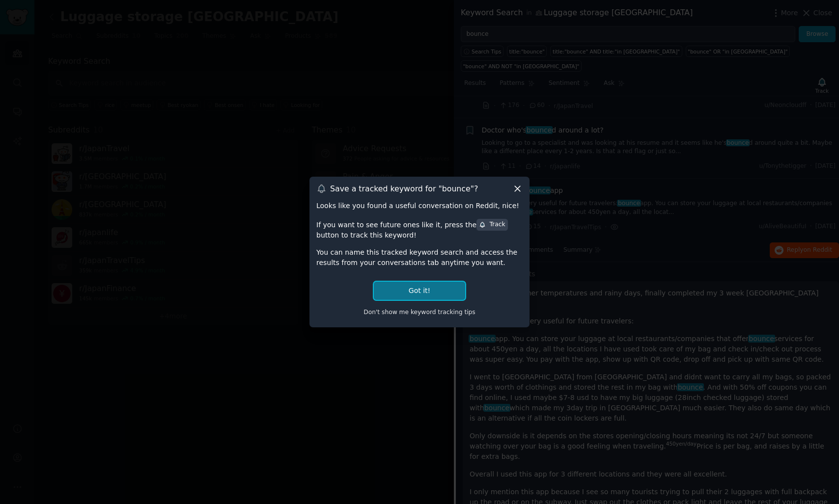
click at [411, 295] on button "Got it!" at bounding box center [419, 291] width 91 height 18
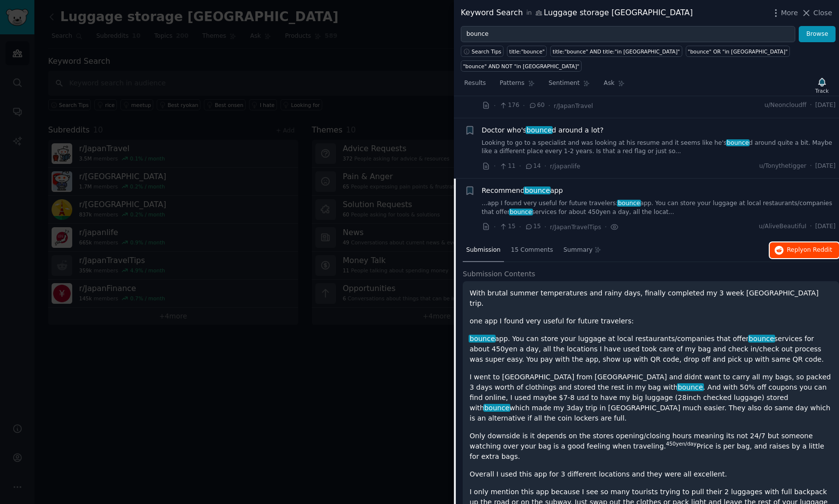
click at [817, 247] on span "on Reddit" at bounding box center [817, 250] width 28 height 7
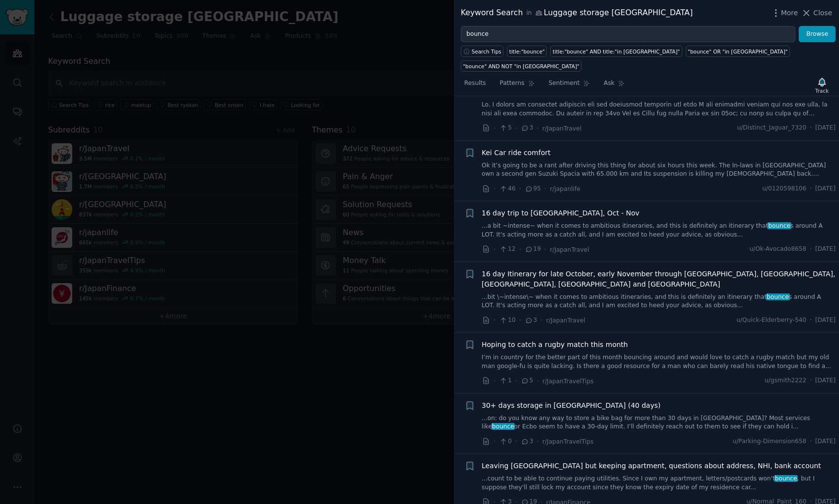
scroll to position [0, 0]
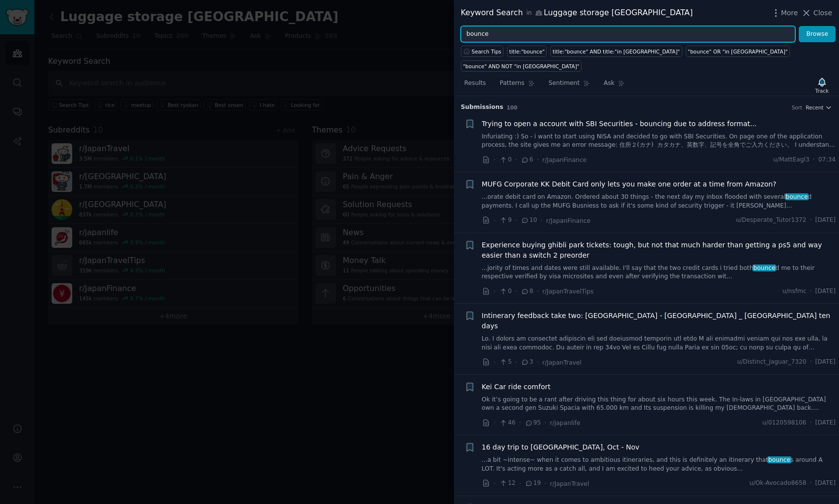
click at [553, 36] on input "bounce" at bounding box center [628, 34] width 334 height 17
type input "locker"
click at [798, 26] on button "Browse" at bounding box center [816, 34] width 37 height 17
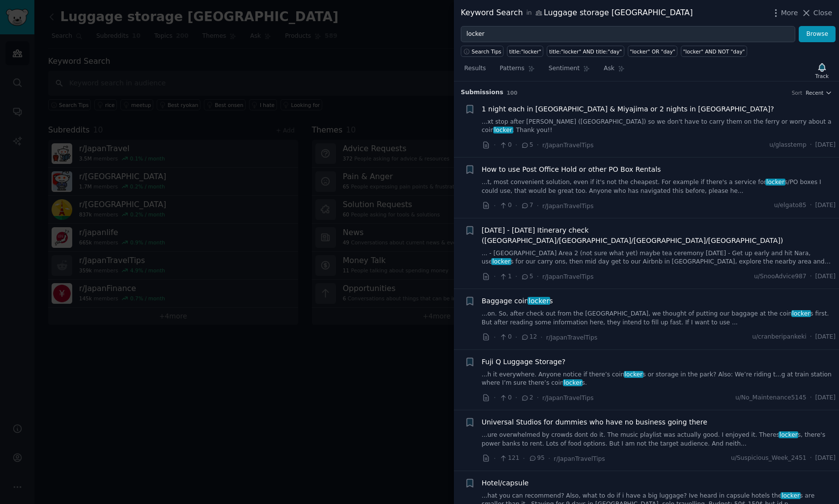
click at [533, 121] on link "...xt stop after Miyajima (Tokyo) so we don't have to carry them on the ferry o…" at bounding box center [659, 126] width 354 height 17
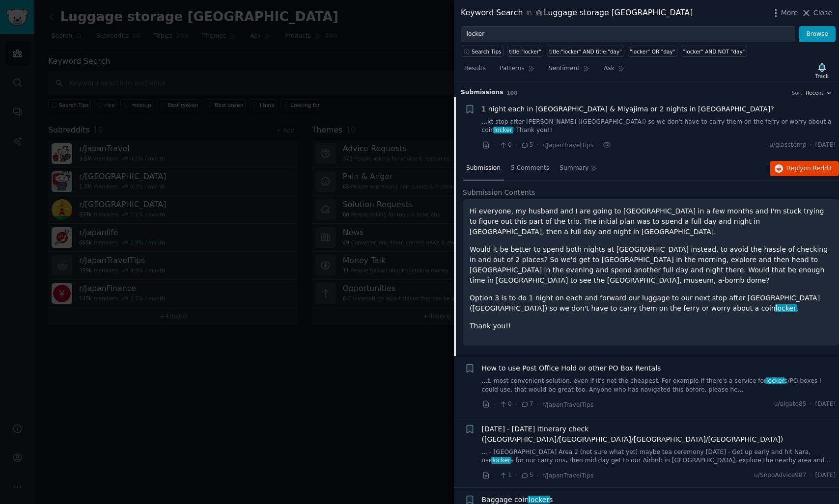
scroll to position [15, 0]
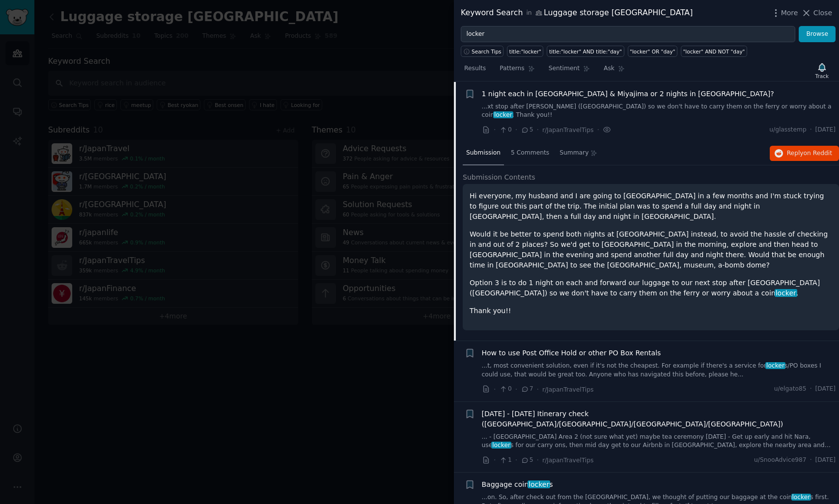
click at [617, 362] on link "...t, most convenient solution, even if it's not the cheapest. For example if t…" at bounding box center [659, 370] width 354 height 17
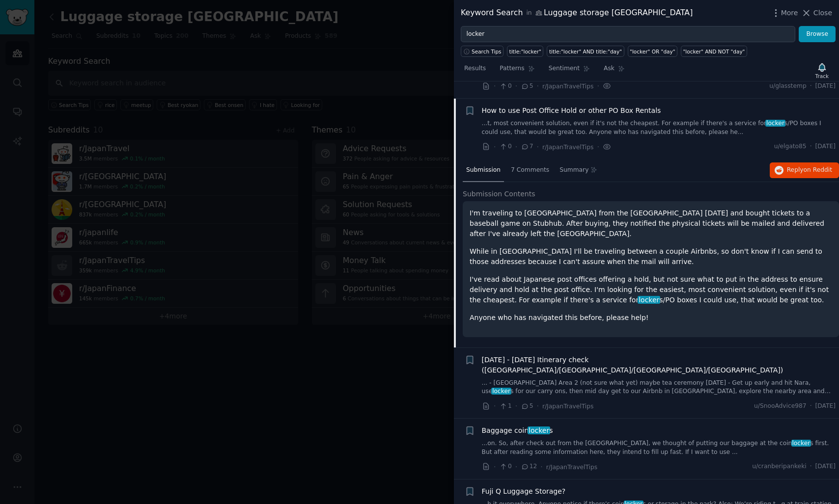
scroll to position [67, 0]
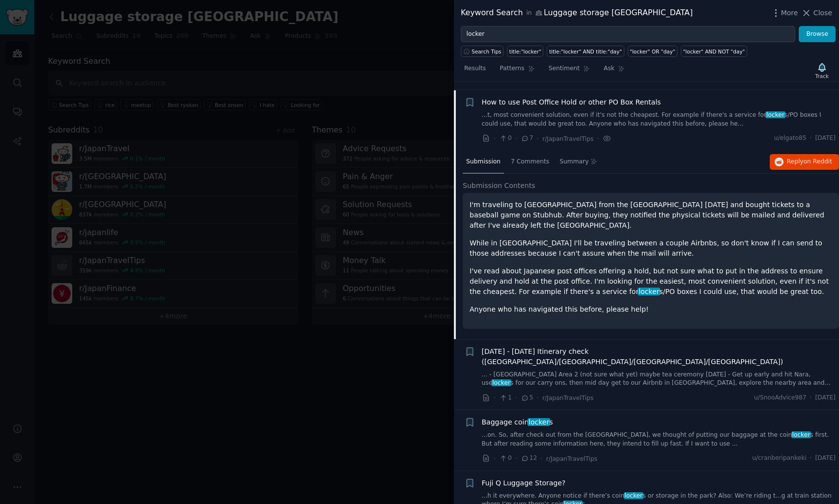
click at [617, 371] on link "... - Kyoto Area 2 (not sure what yet) maybe tea ceremony Oct 10 - Get up early…" at bounding box center [659, 379] width 354 height 17
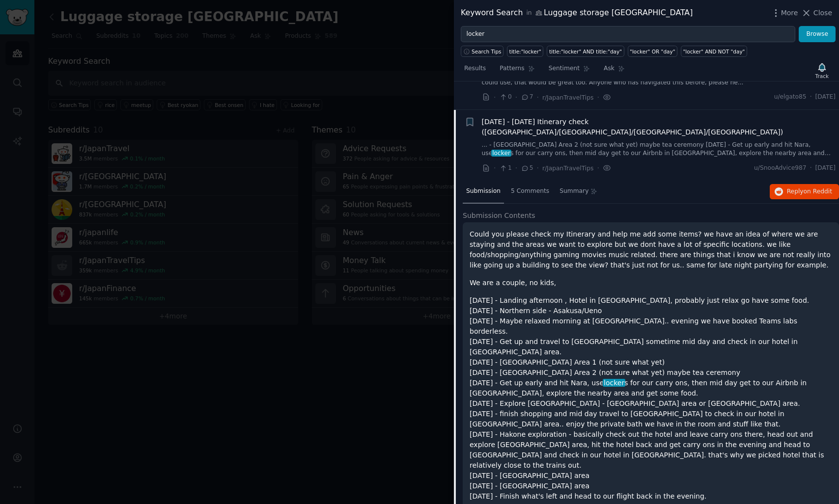
scroll to position [128, 0]
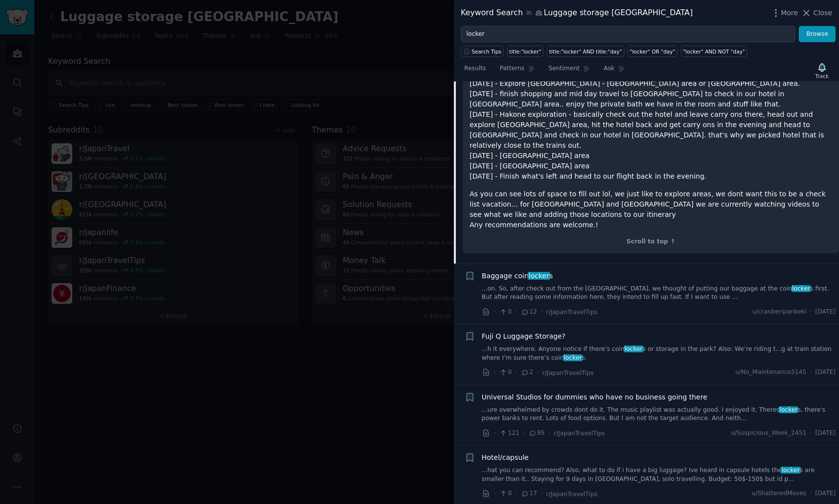
click at [608, 285] on link "...on. So, after check out from the Kodemmacho hotel, we thought of putting our…" at bounding box center [659, 293] width 354 height 17
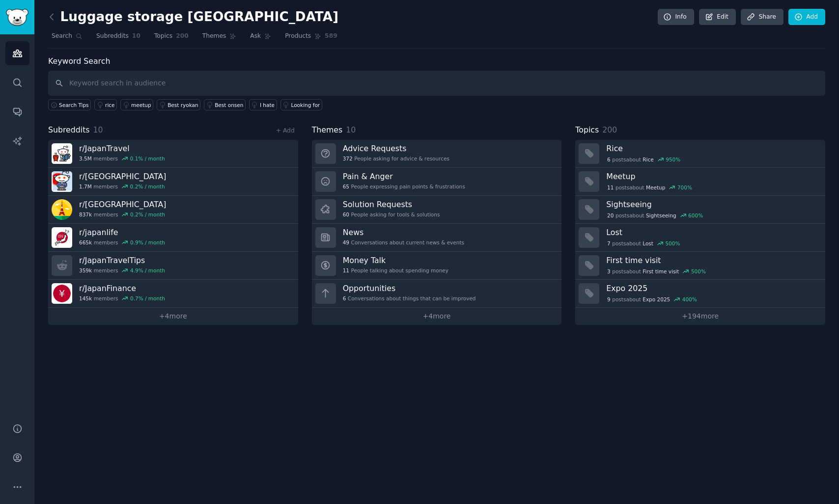
scroll to position [2769, 0]
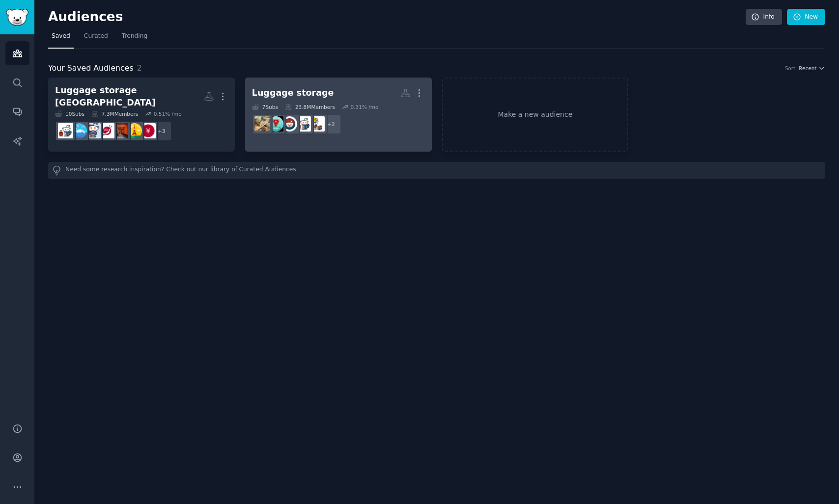
click at [324, 111] on dd "+ 2" at bounding box center [338, 123] width 173 height 27
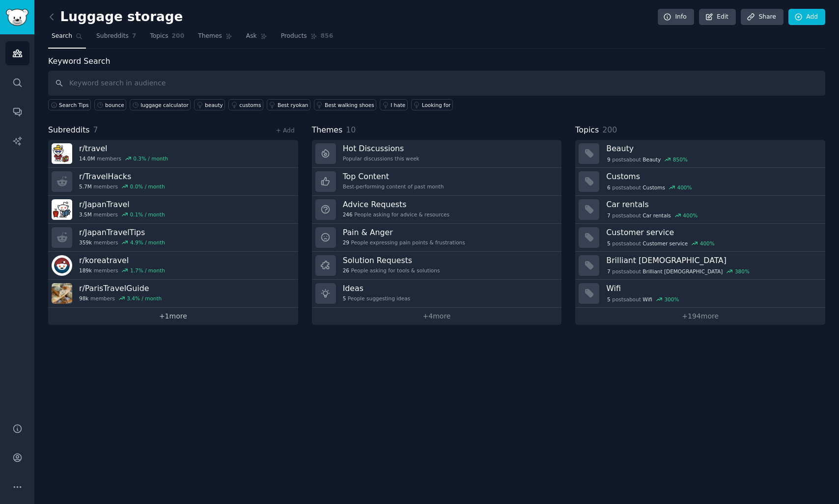
click at [184, 323] on link "+ 1 more" at bounding box center [173, 316] width 250 height 17
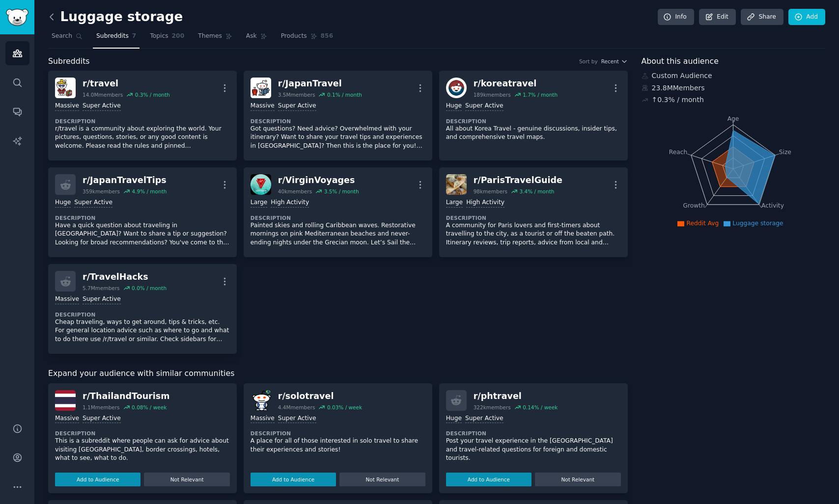
click at [52, 20] on icon at bounding box center [52, 17] width 10 height 10
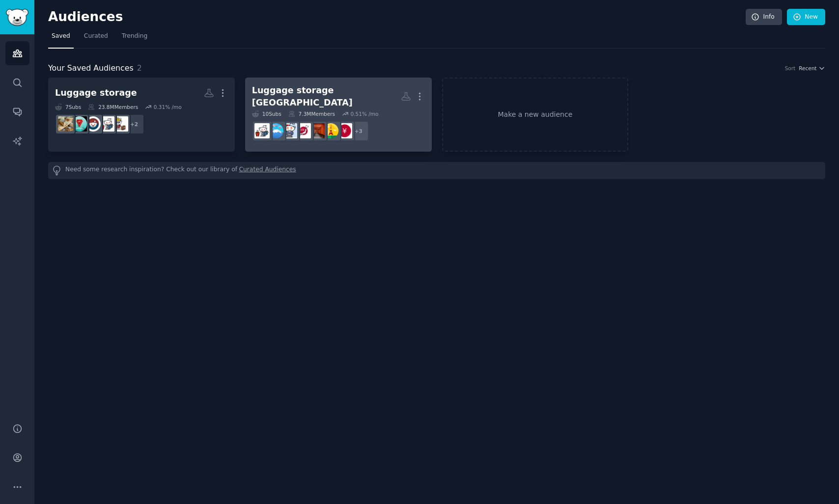
click at [283, 89] on div "Luggage storage Japan" at bounding box center [326, 96] width 149 height 24
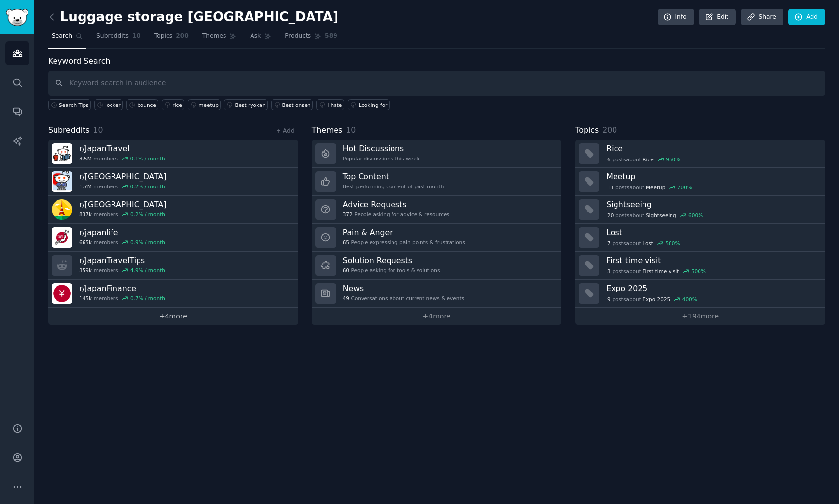
click at [143, 319] on link "+ 4 more" at bounding box center [173, 316] width 250 height 17
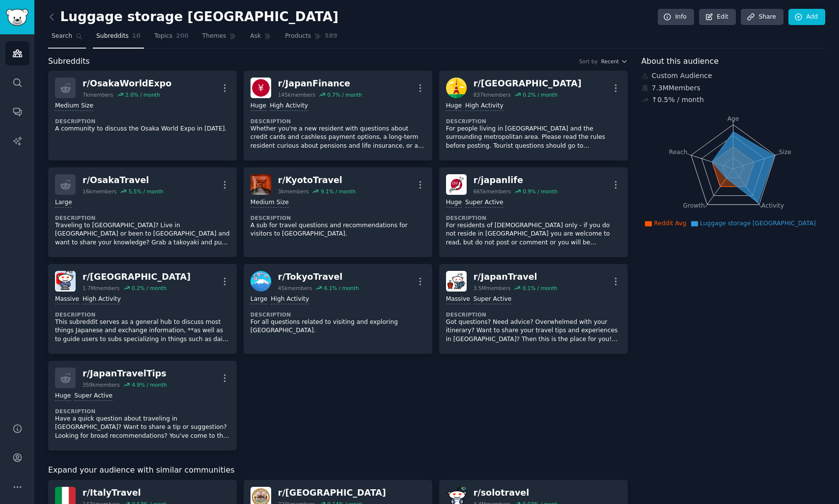
click at [70, 32] on span "Search" at bounding box center [62, 36] width 21 height 9
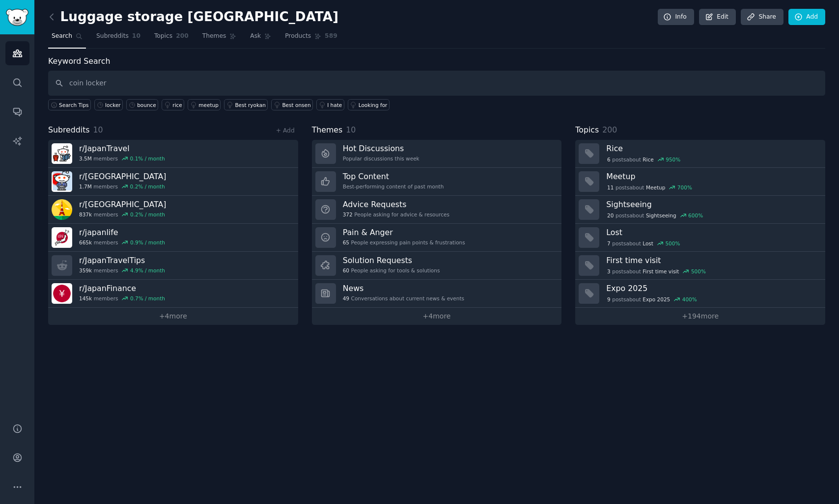
type input "coin locker"
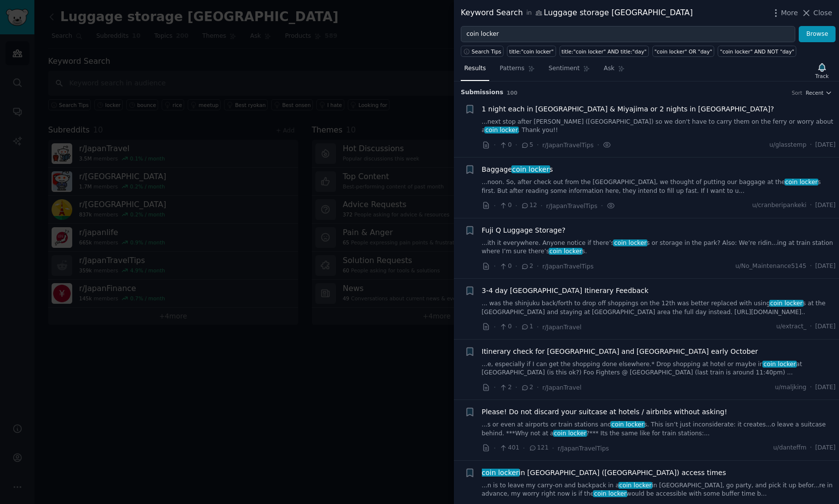
click at [207, 394] on div at bounding box center [419, 252] width 839 height 504
